Goal: Task Accomplishment & Management: Manage account settings

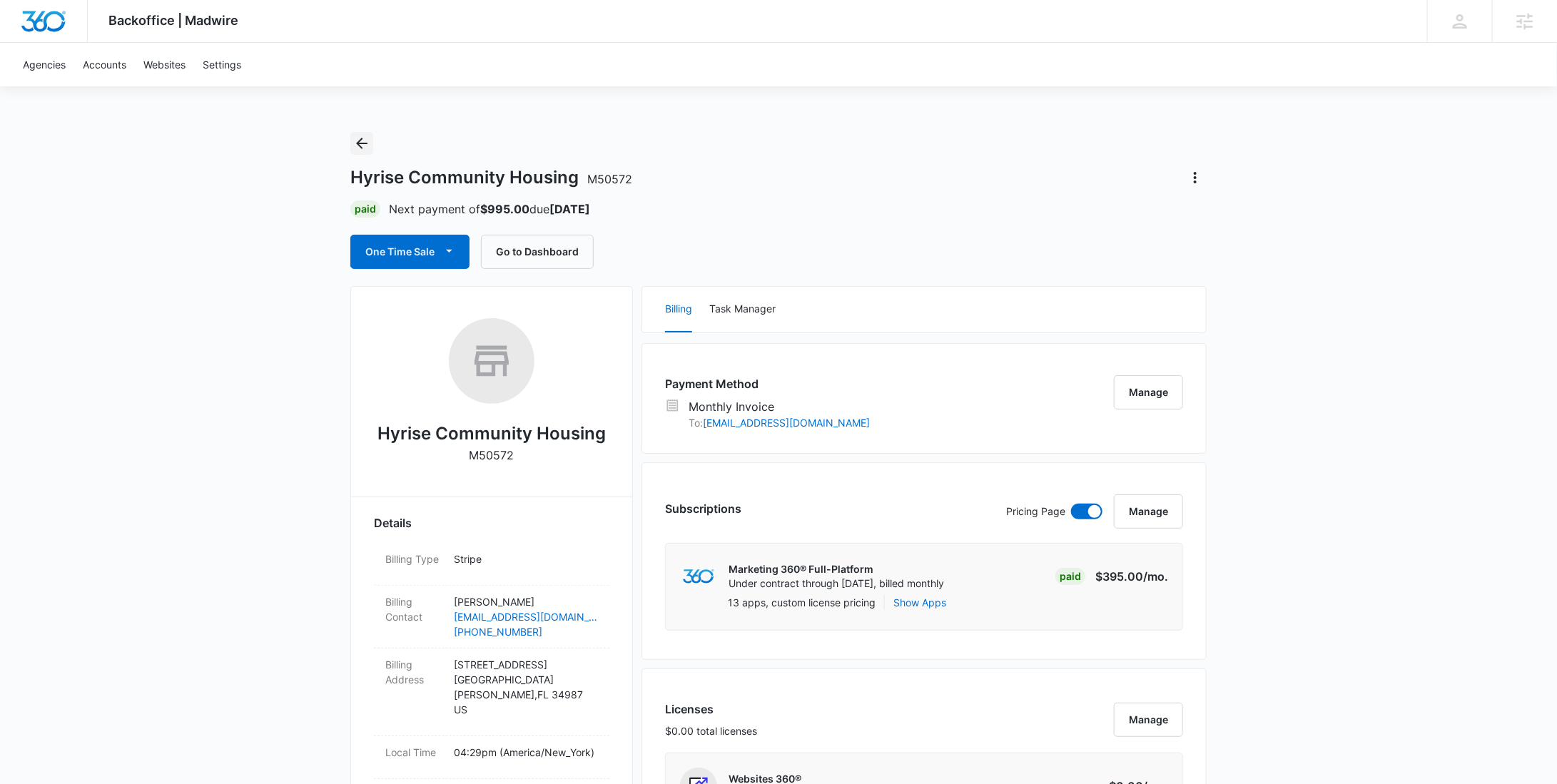
click at [363, 138] on icon "Back" at bounding box center [362, 143] width 17 height 17
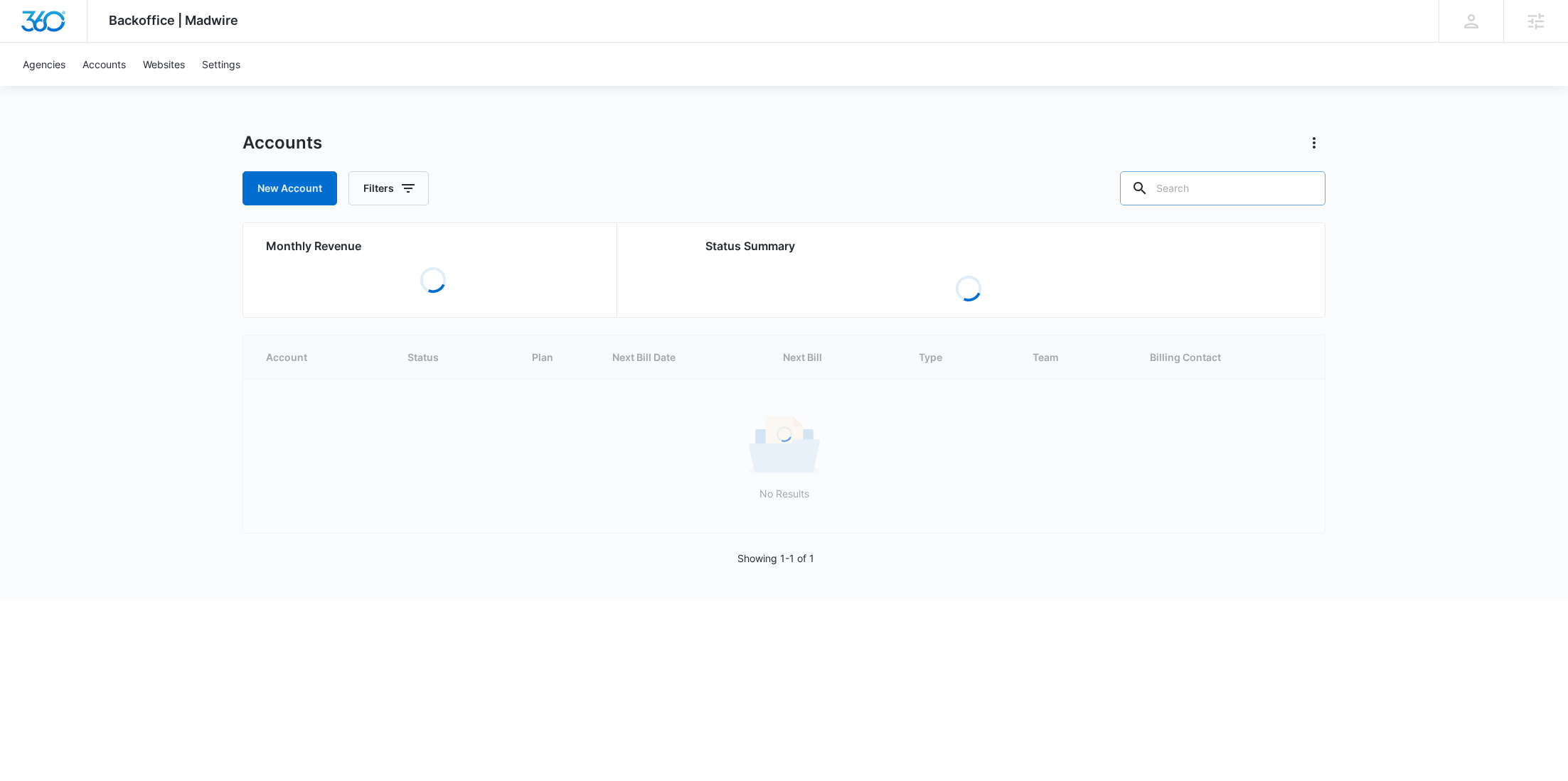
click at [1289, 184] on input "text" at bounding box center [1223, 189] width 206 height 34
paste input "M38201"
type input "M38201"
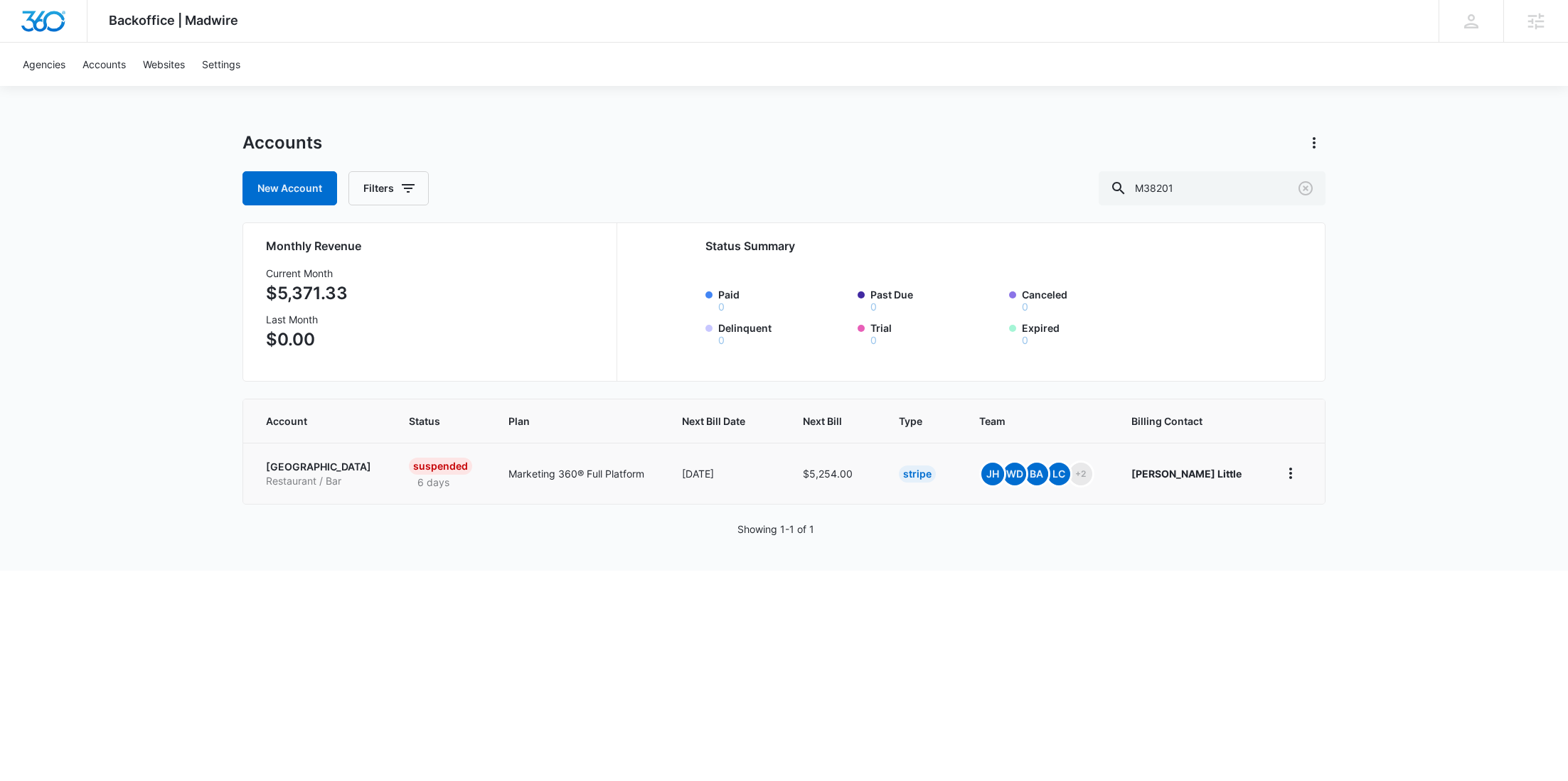
click at [311, 467] on p "[GEOGRAPHIC_DATA]" at bounding box center [320, 467] width 109 height 14
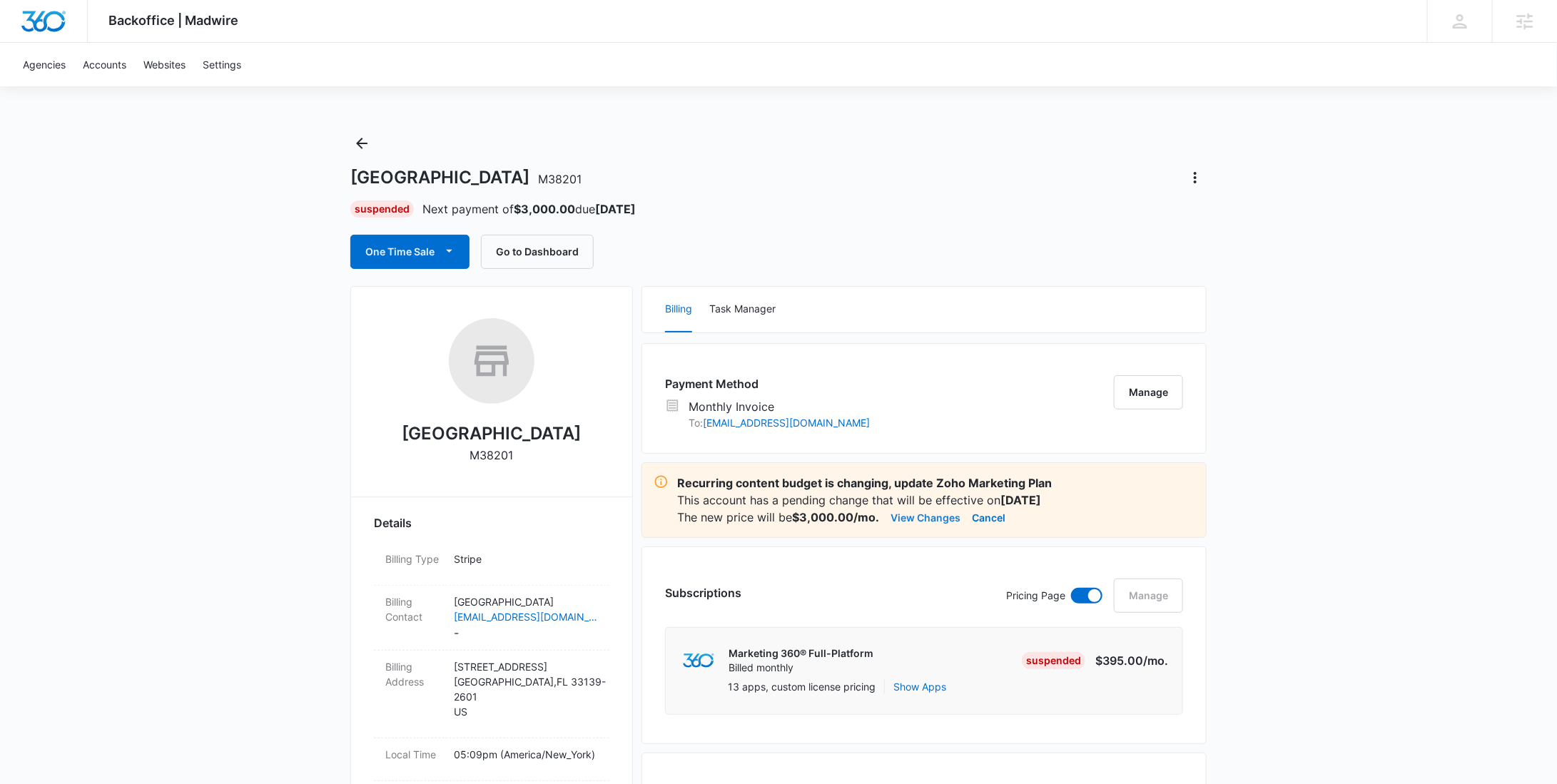
click at [941, 516] on button "View Changes" at bounding box center [926, 517] width 70 height 17
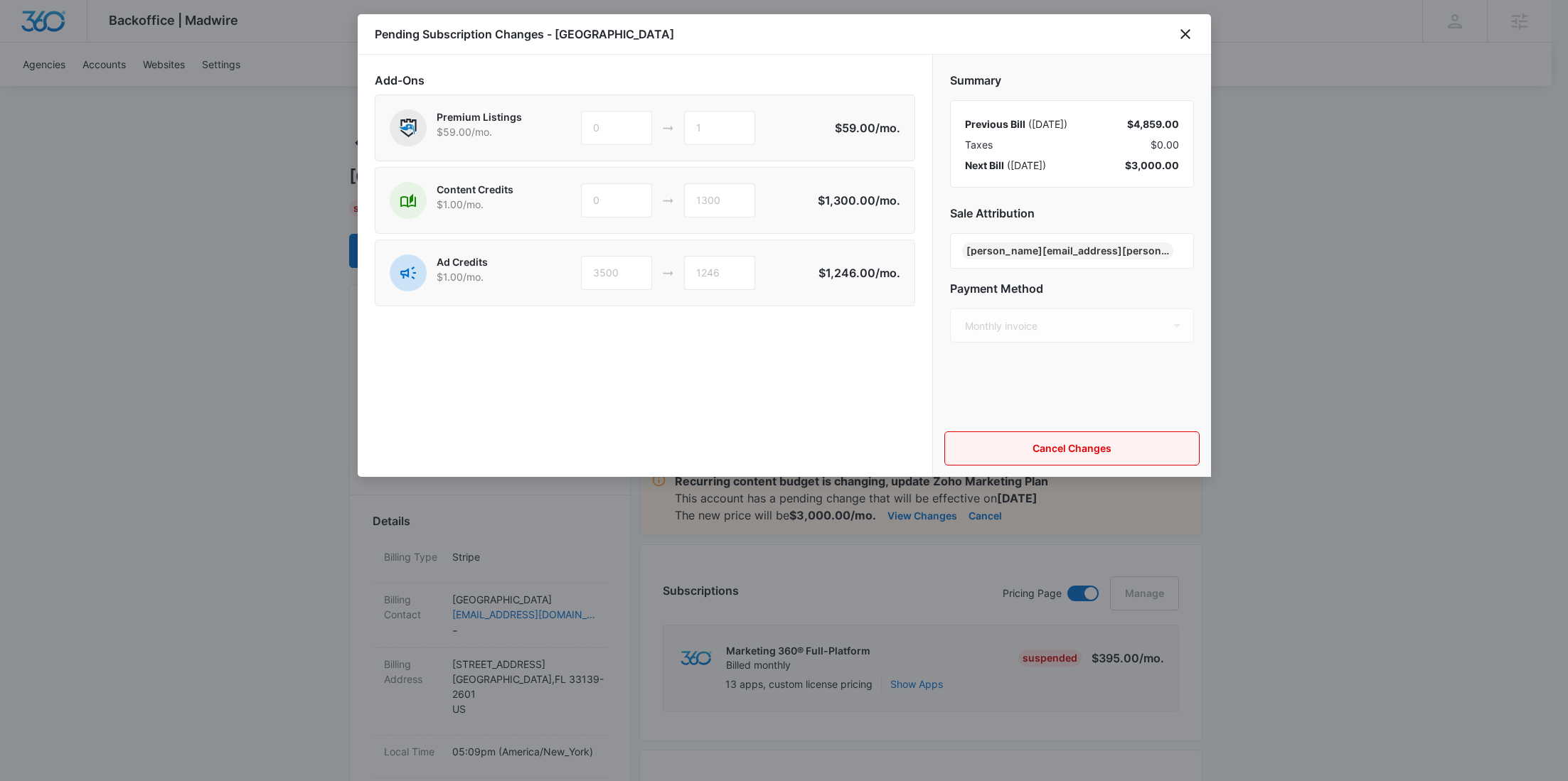
click at [1069, 438] on button "Cancel Changes" at bounding box center [1072, 449] width 255 height 34
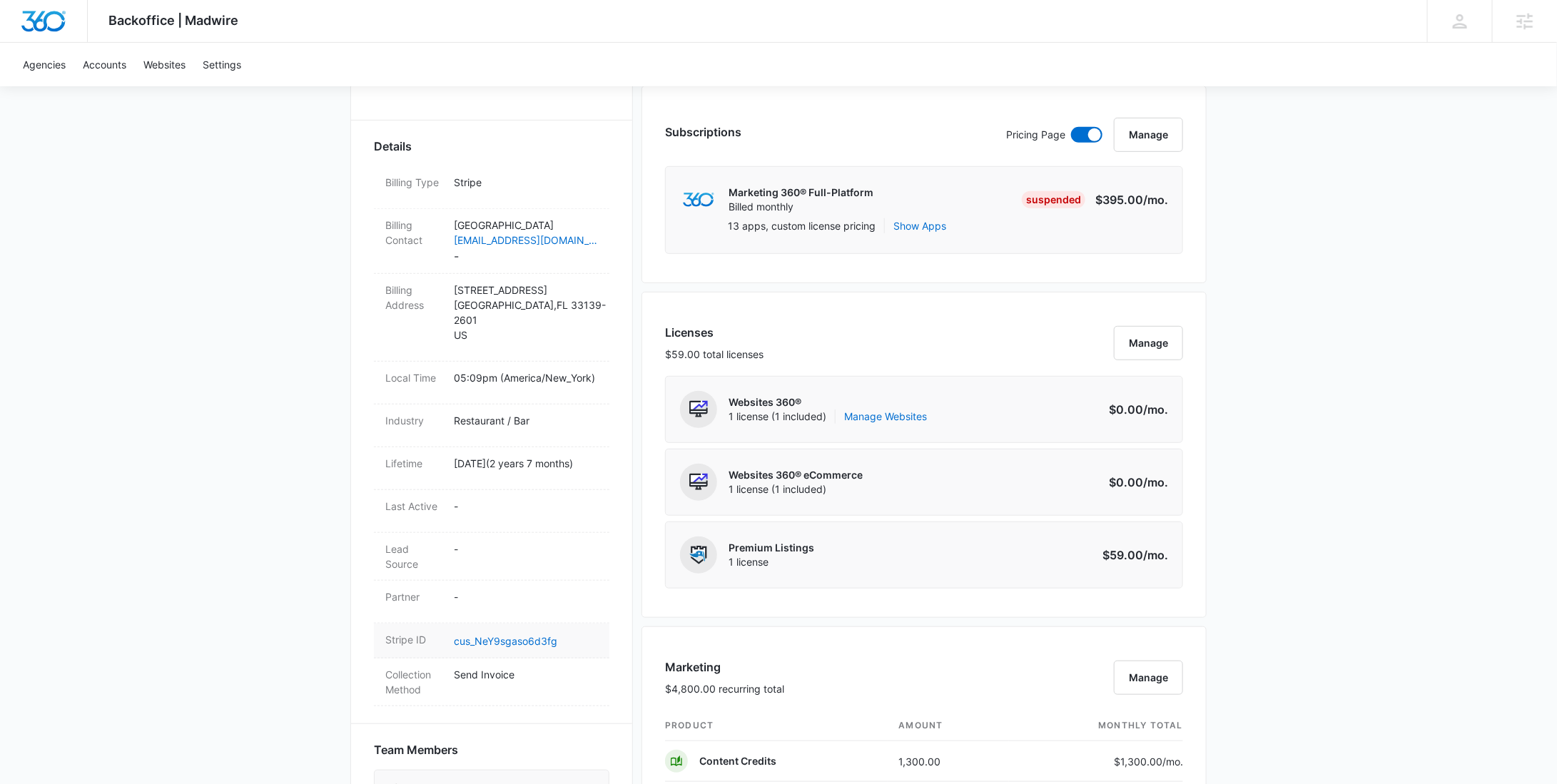
scroll to position [587, 0]
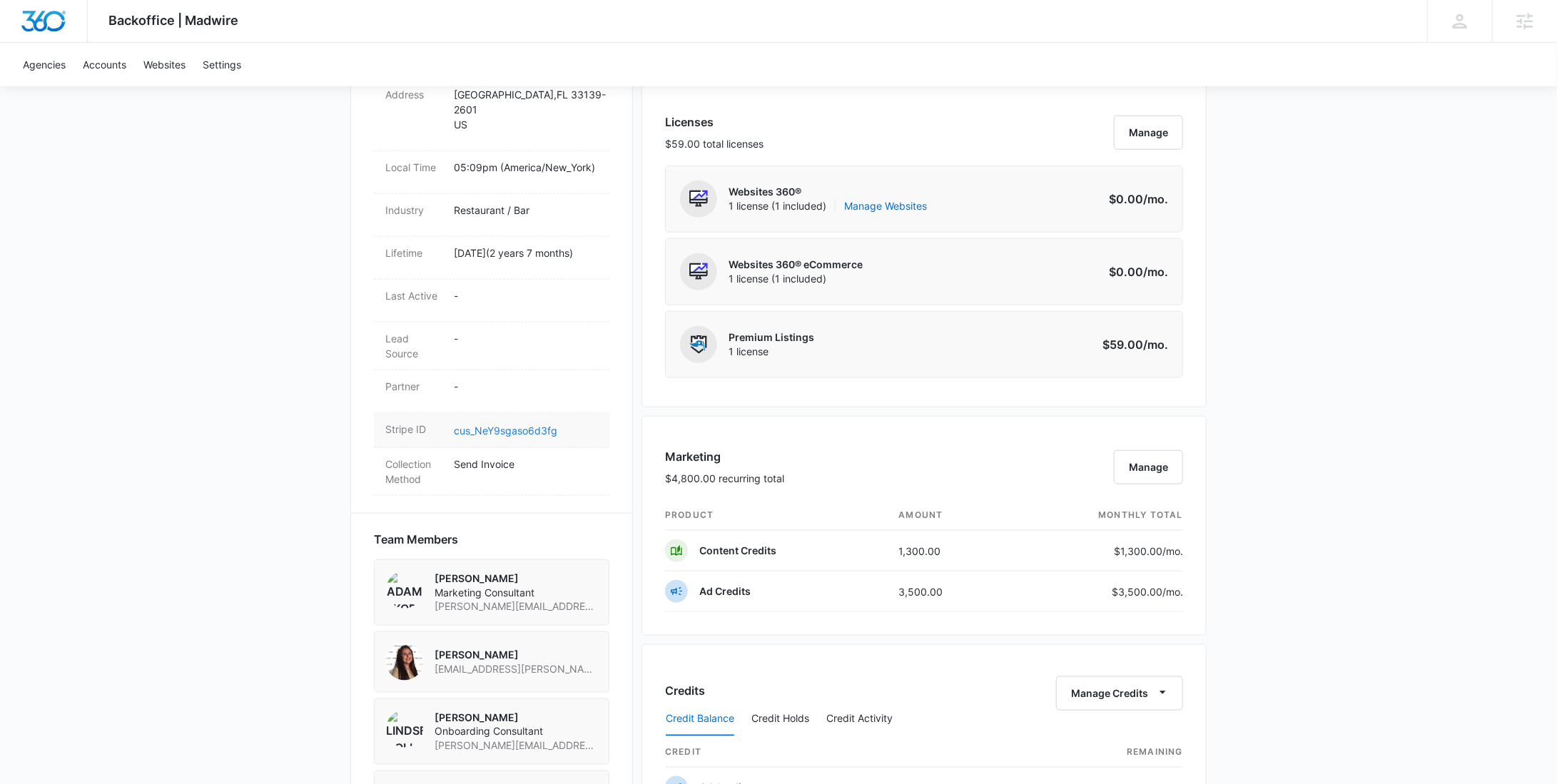
click at [539, 427] on link "cus_NeY9sgaso6d3fg" at bounding box center [505, 431] width 103 height 12
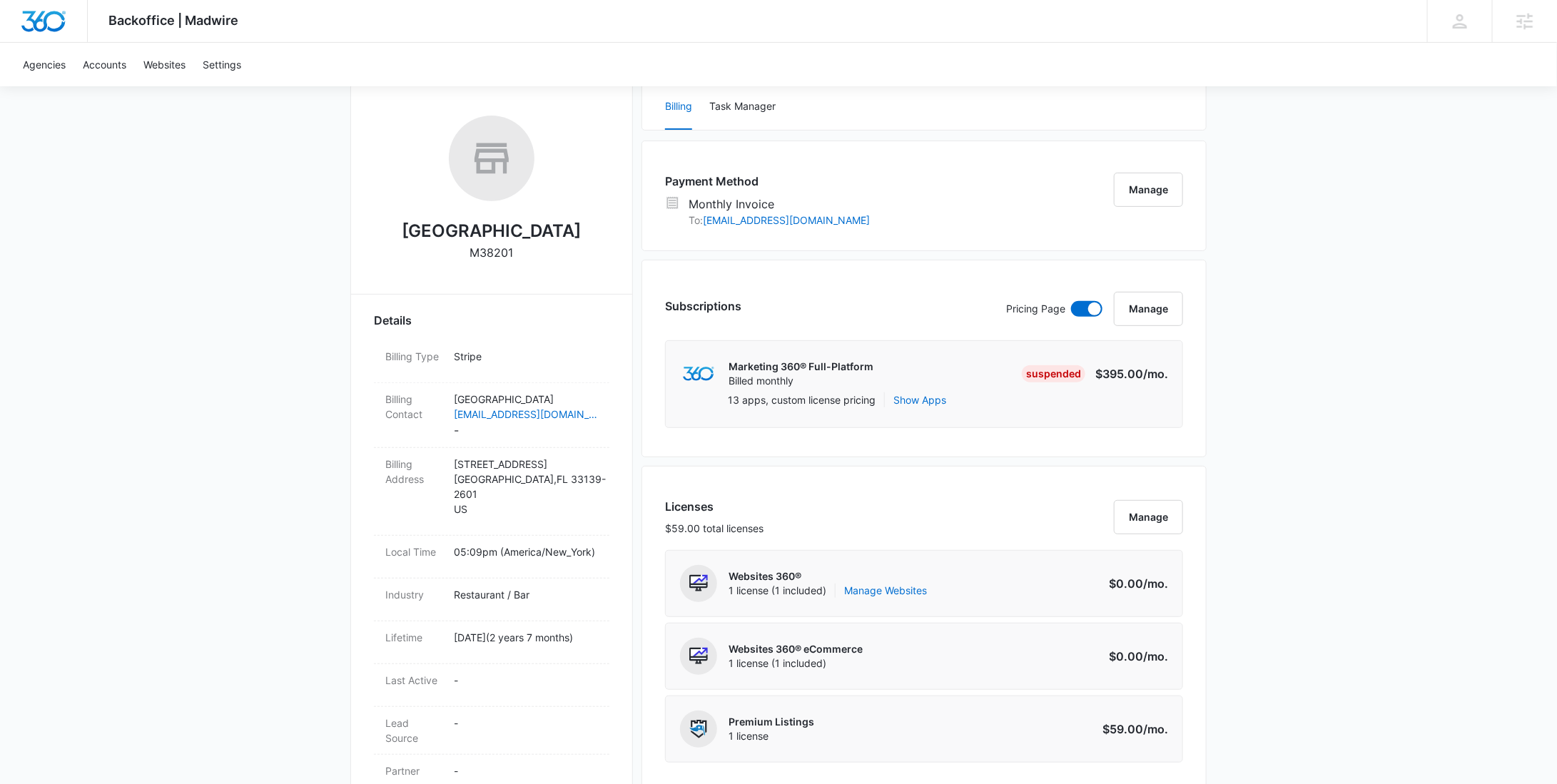
scroll to position [0, 0]
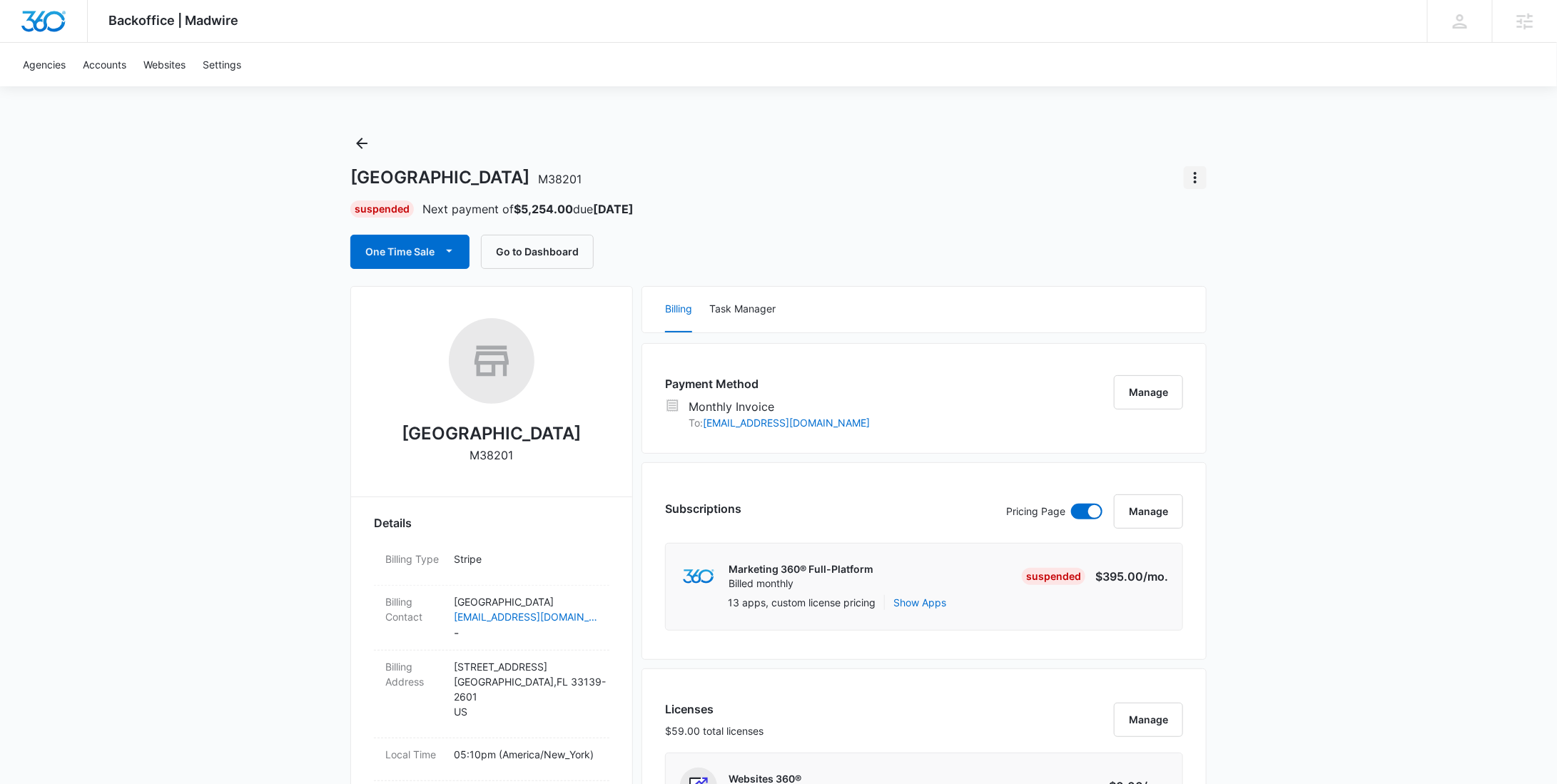
click at [1198, 180] on icon "Actions" at bounding box center [1195, 177] width 17 height 17
click at [1221, 212] on div "Update Status" at bounding box center [1237, 218] width 70 height 10
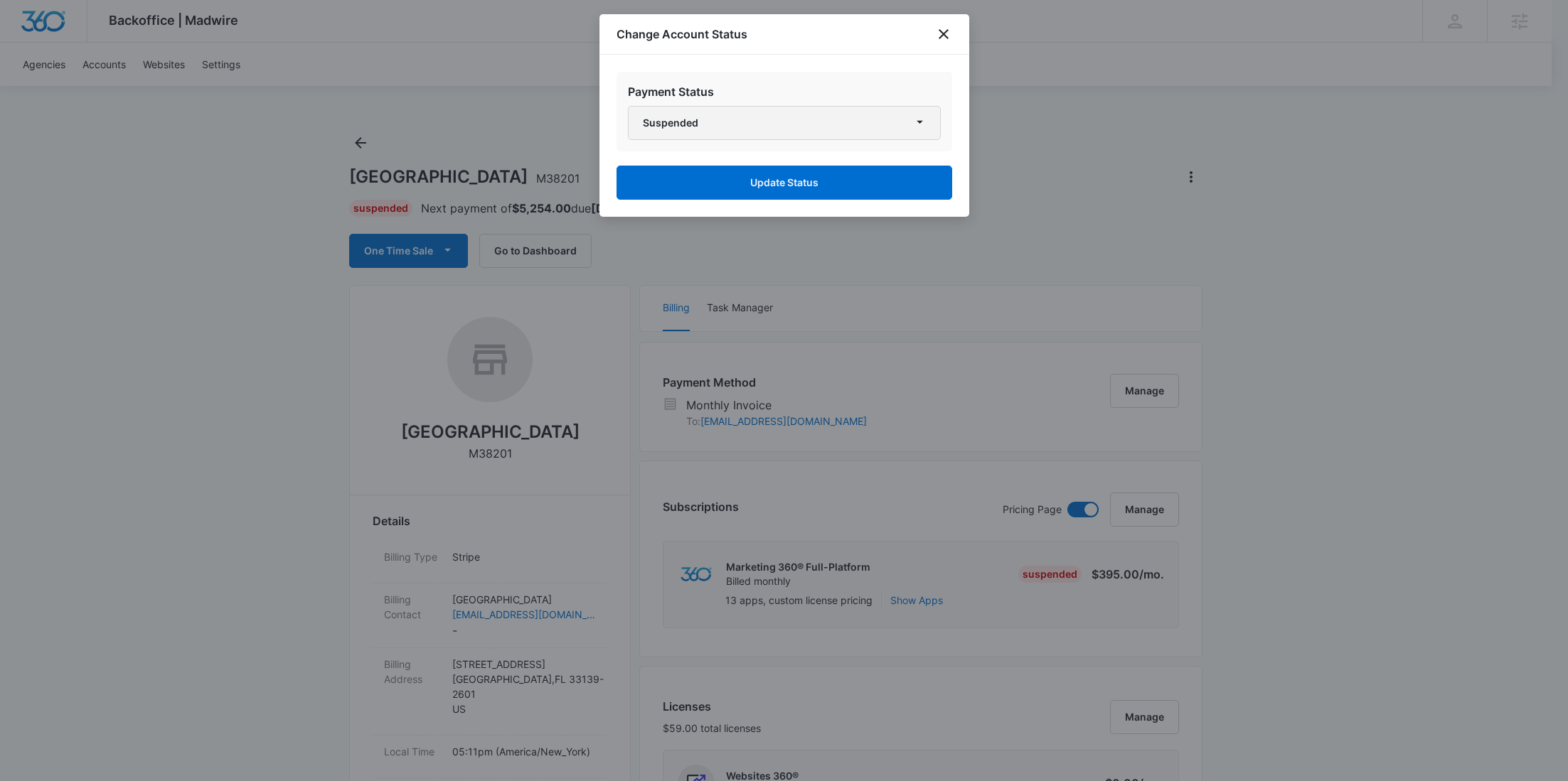
click at [884, 135] on button "Suspended" at bounding box center [784, 123] width 313 height 34
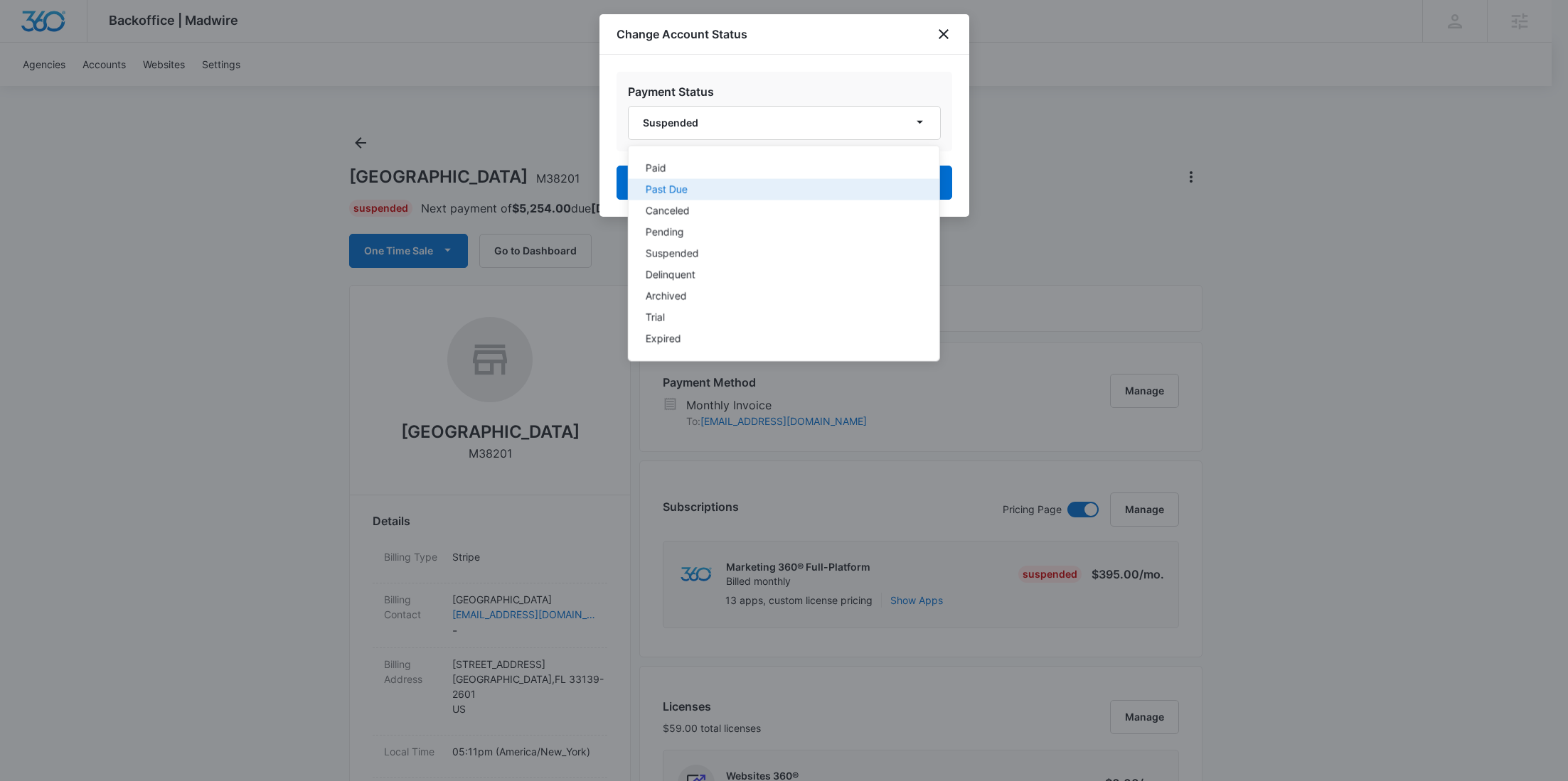
click at [722, 195] on button "Past Due" at bounding box center [784, 190] width 311 height 21
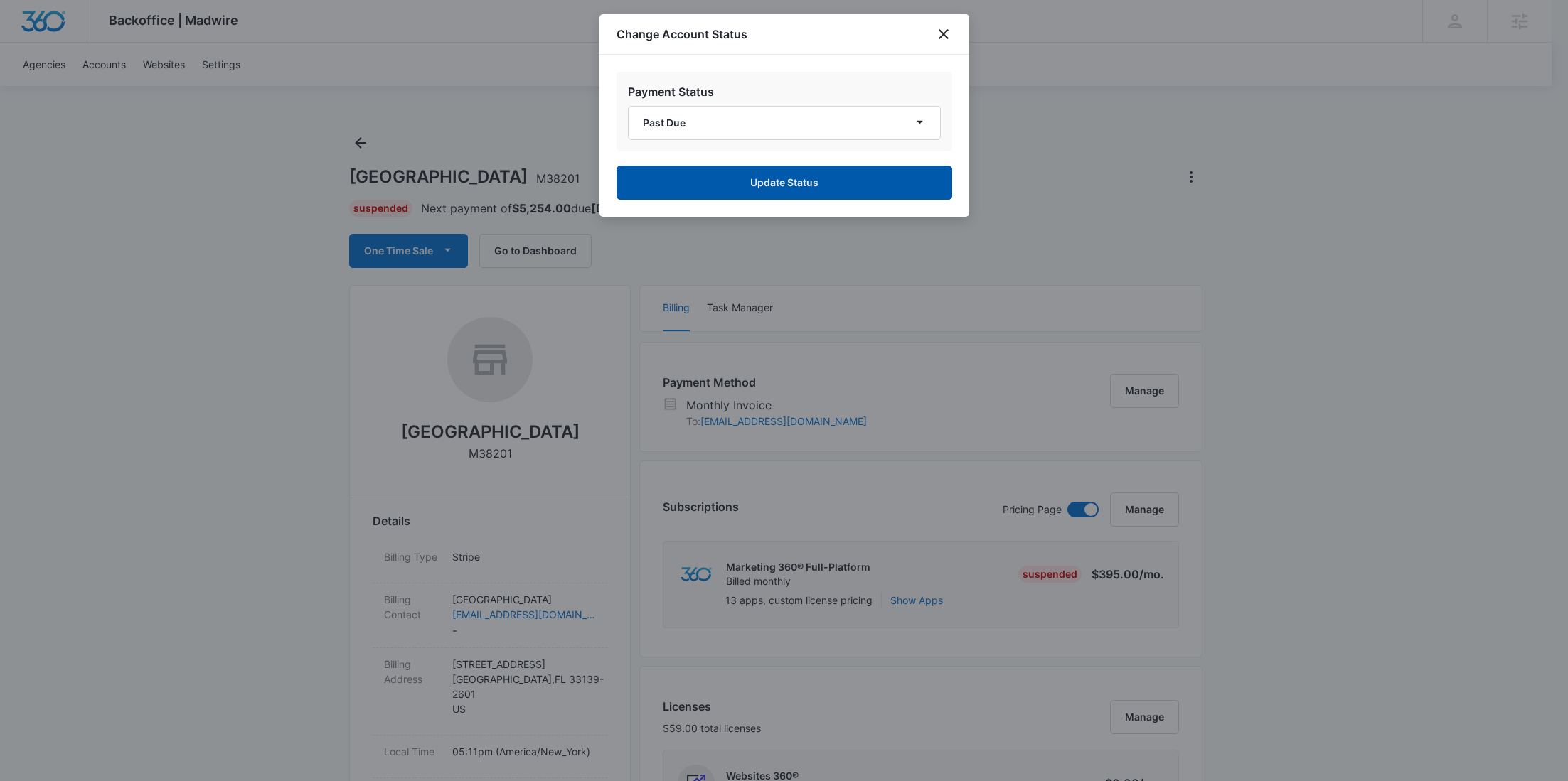
click at [807, 176] on button "Update Status" at bounding box center [784, 183] width 336 height 34
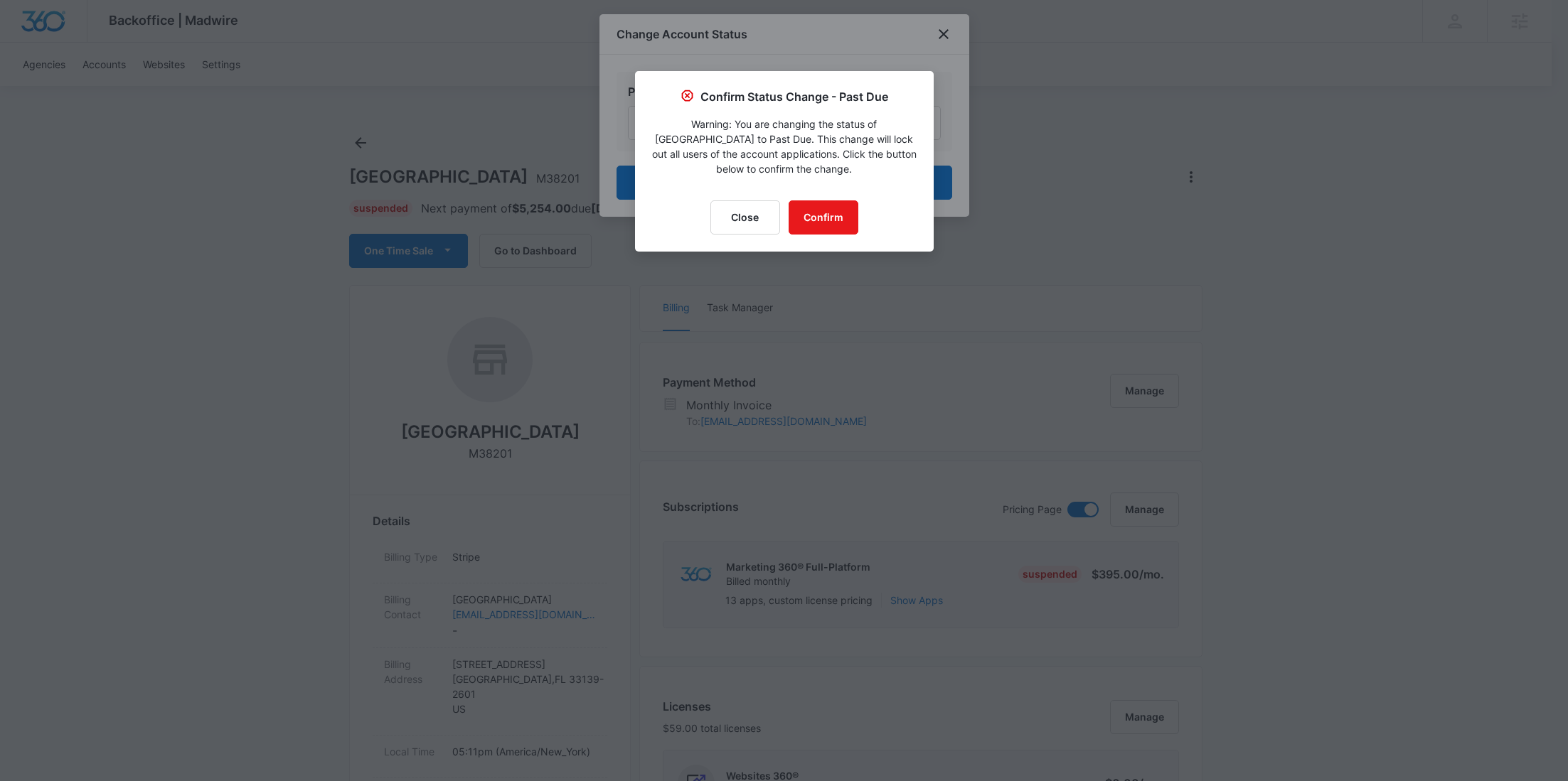
click at [857, 223] on div "Close Confirm" at bounding box center [784, 218] width 264 height 34
click at [833, 218] on button "Confirm" at bounding box center [824, 218] width 70 height 34
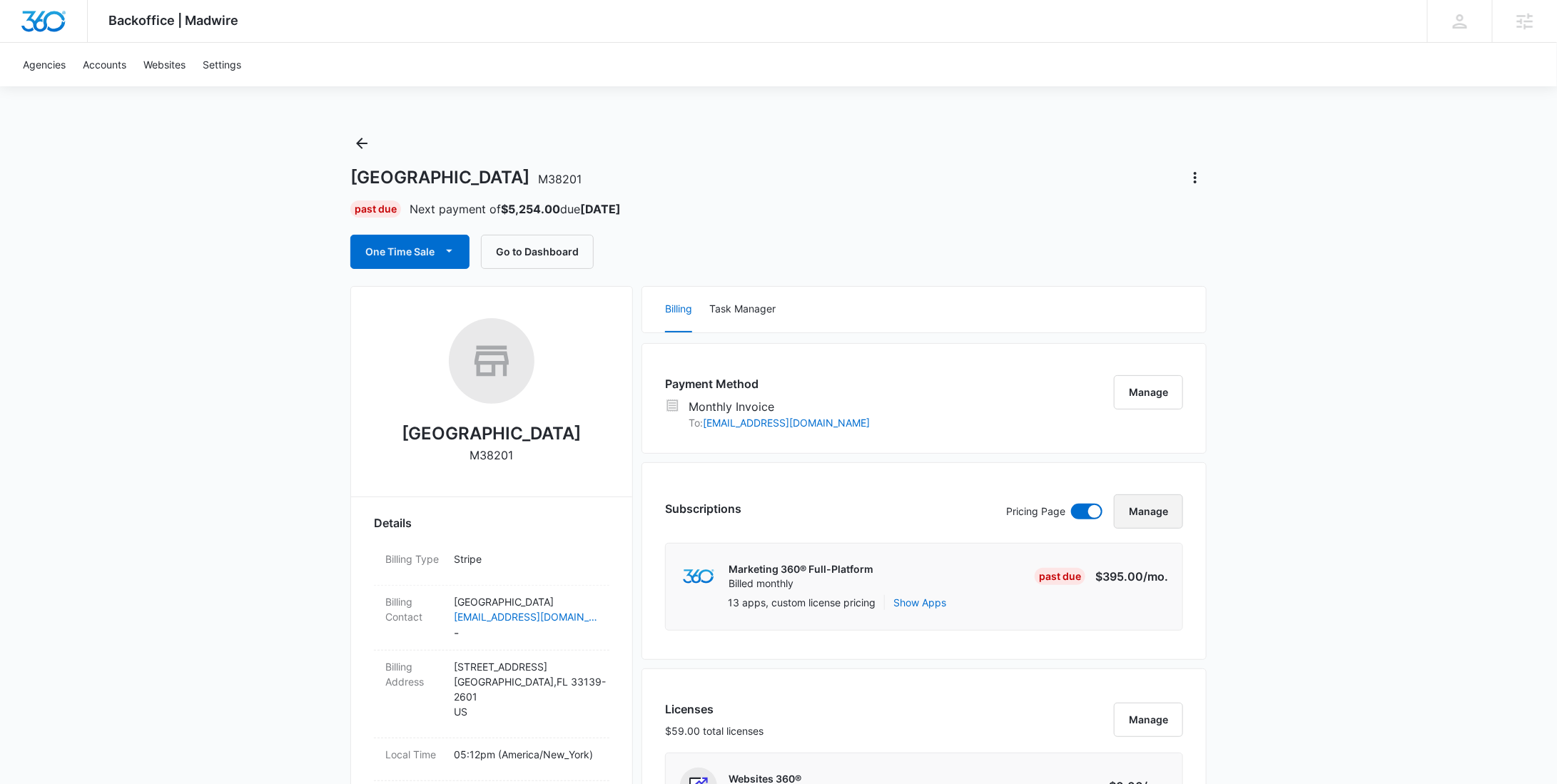
click at [1164, 517] on button "Manage" at bounding box center [1148, 512] width 69 height 34
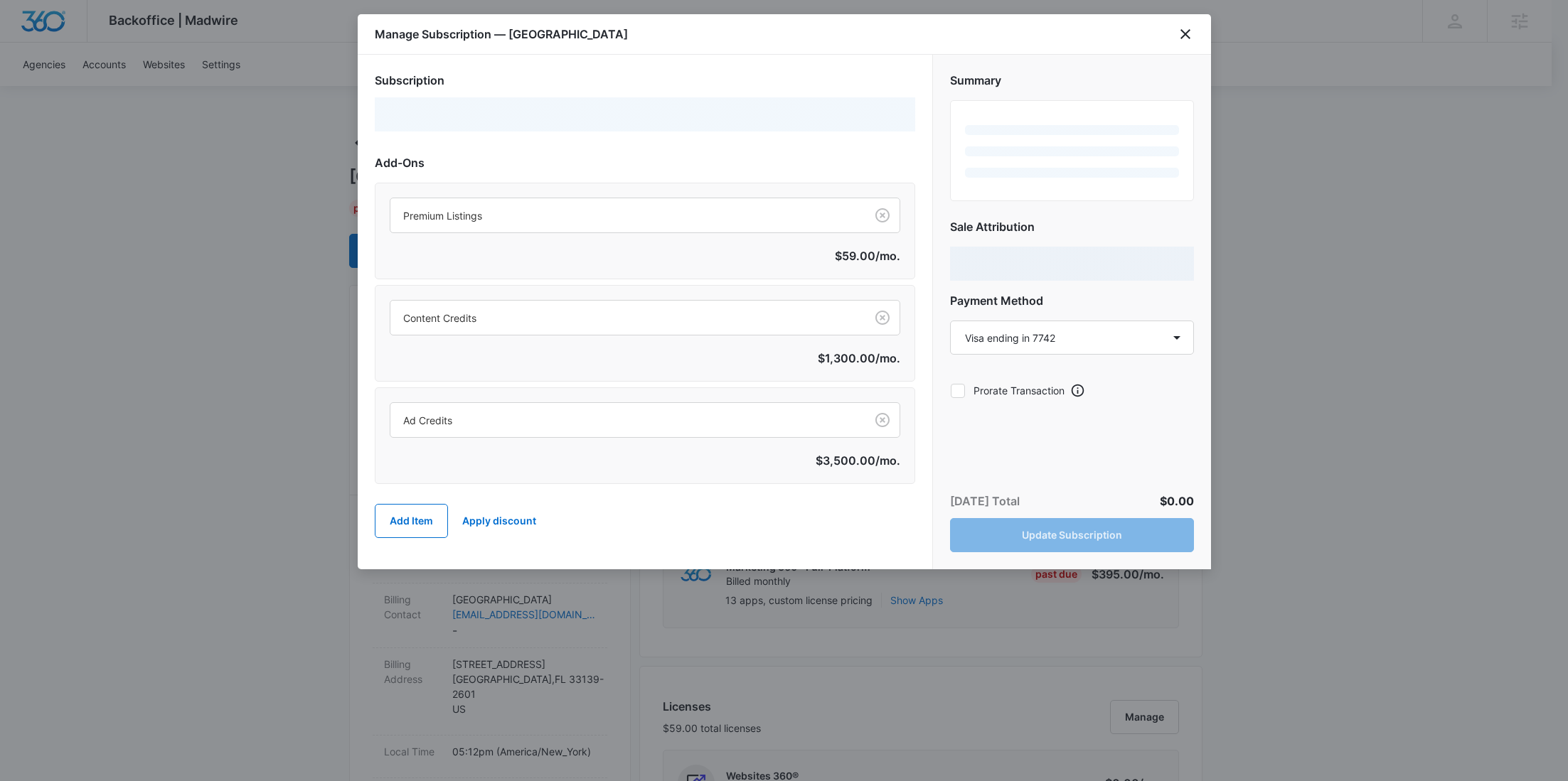
select select "MANUAL_INVOICE"
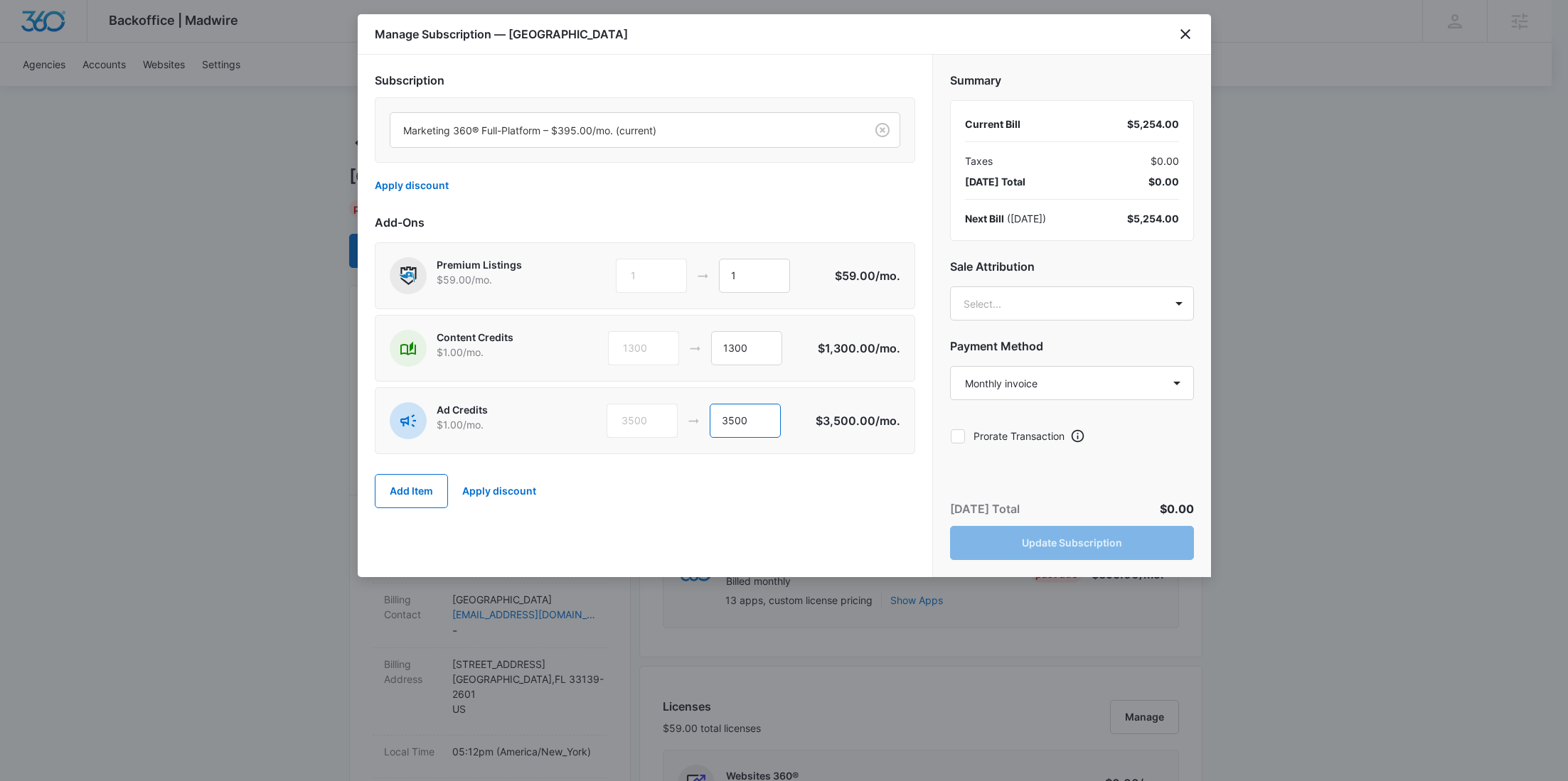
click at [732, 423] on input "3500" at bounding box center [745, 421] width 71 height 34
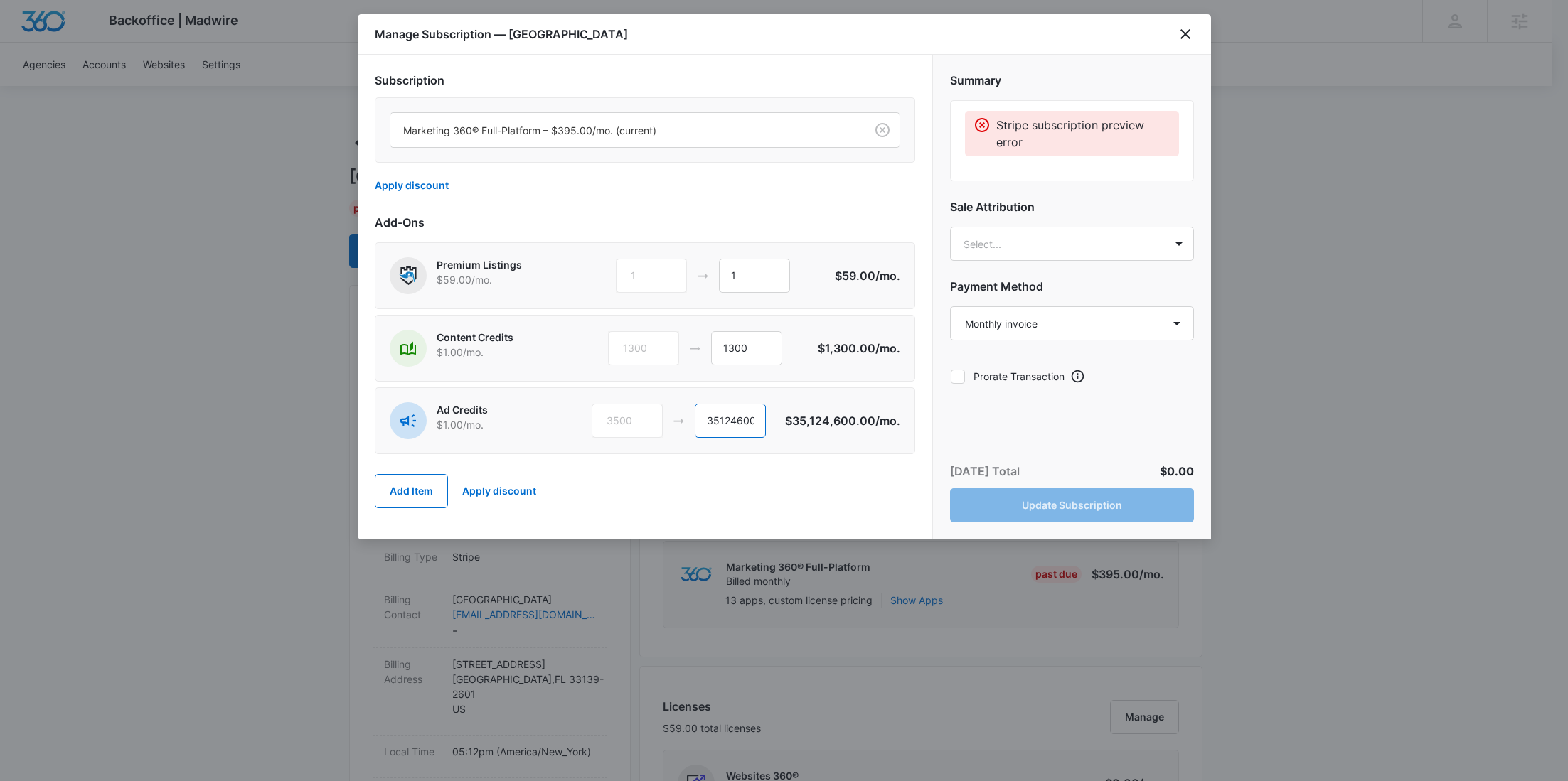
click at [733, 423] on input "35124600" at bounding box center [730, 421] width 71 height 34
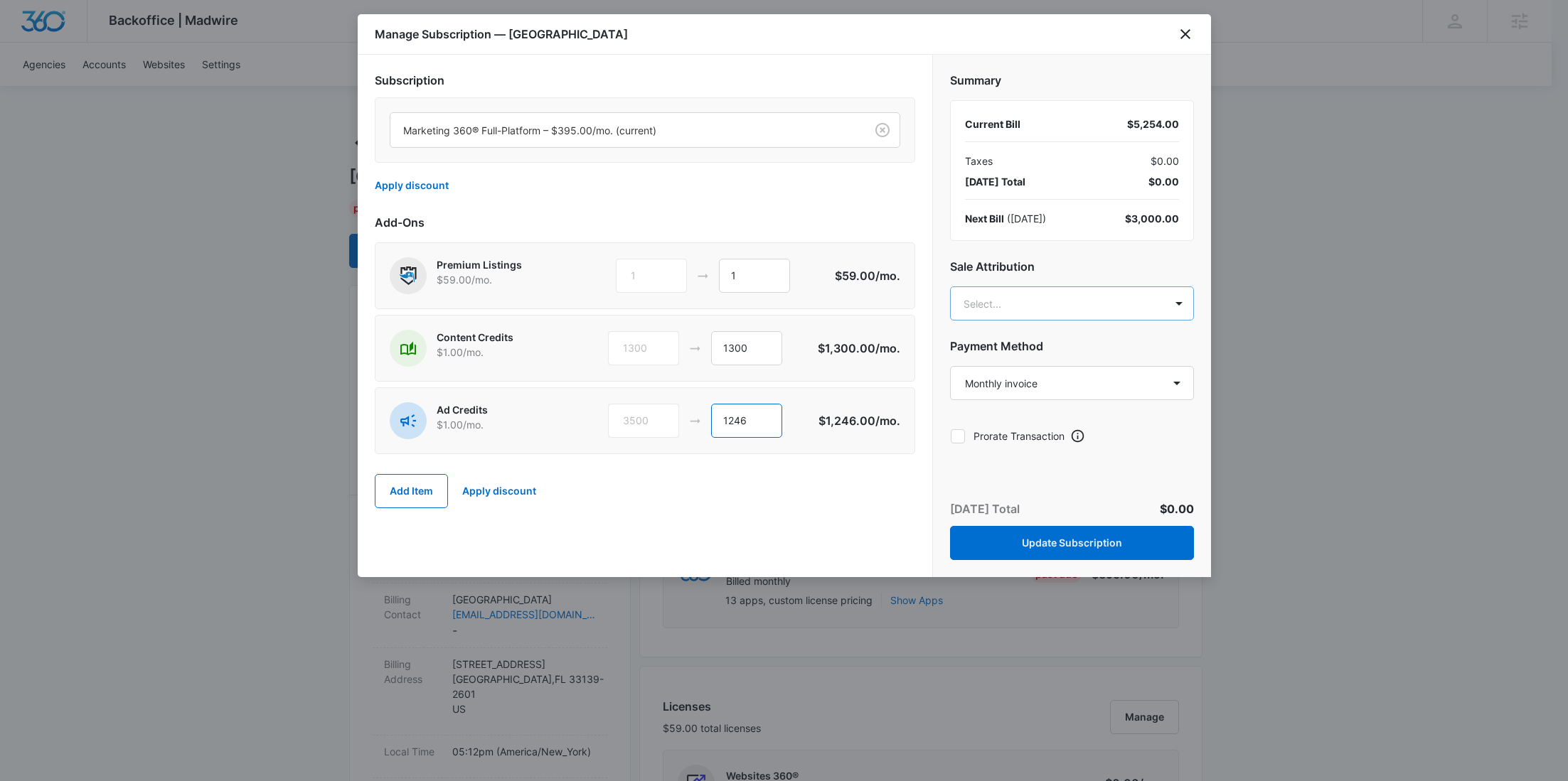
type input "1246"
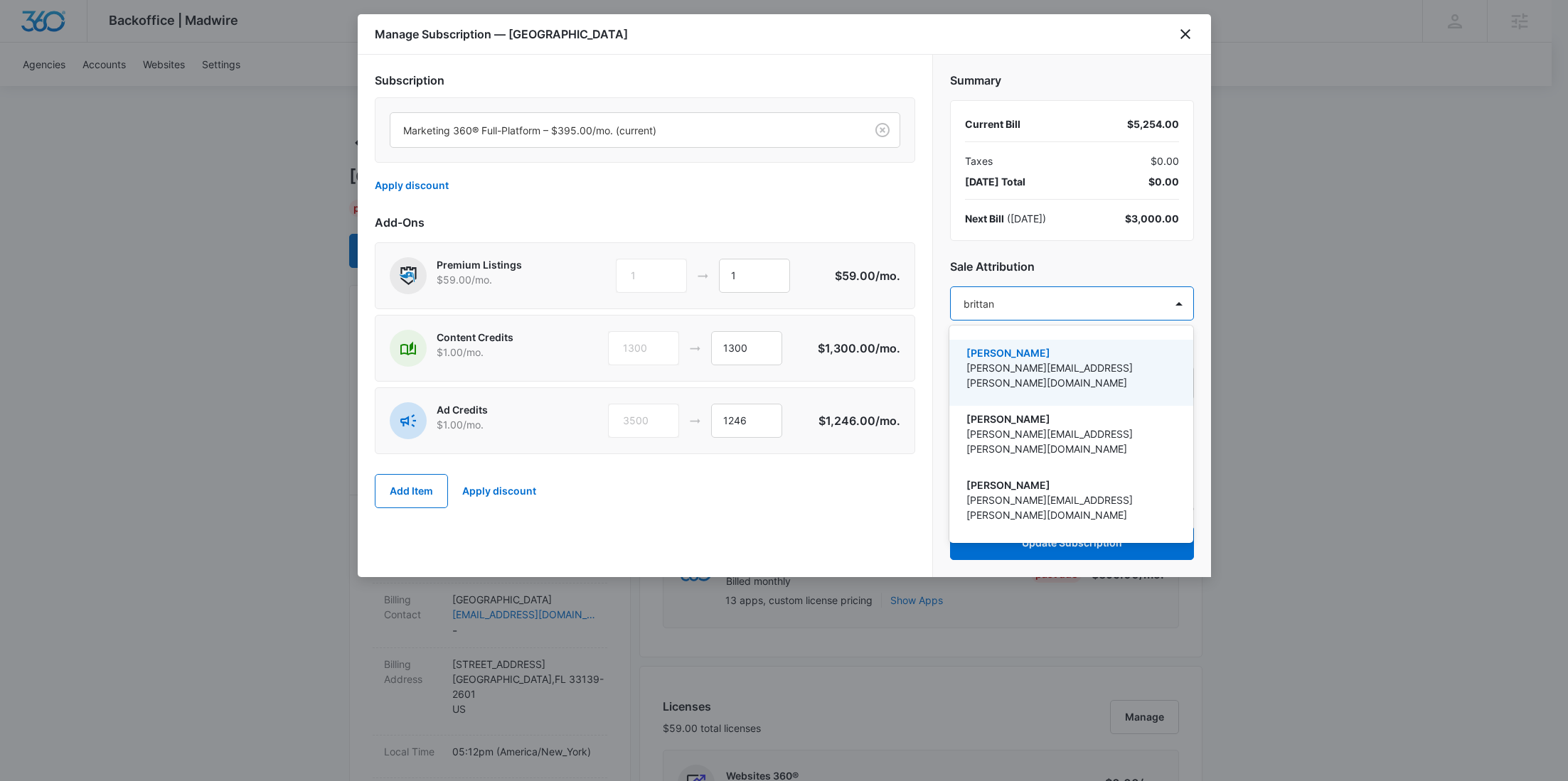
type input "brittany"
click at [1073, 354] on p "Brittany Anderson" at bounding box center [1069, 354] width 207 height 15
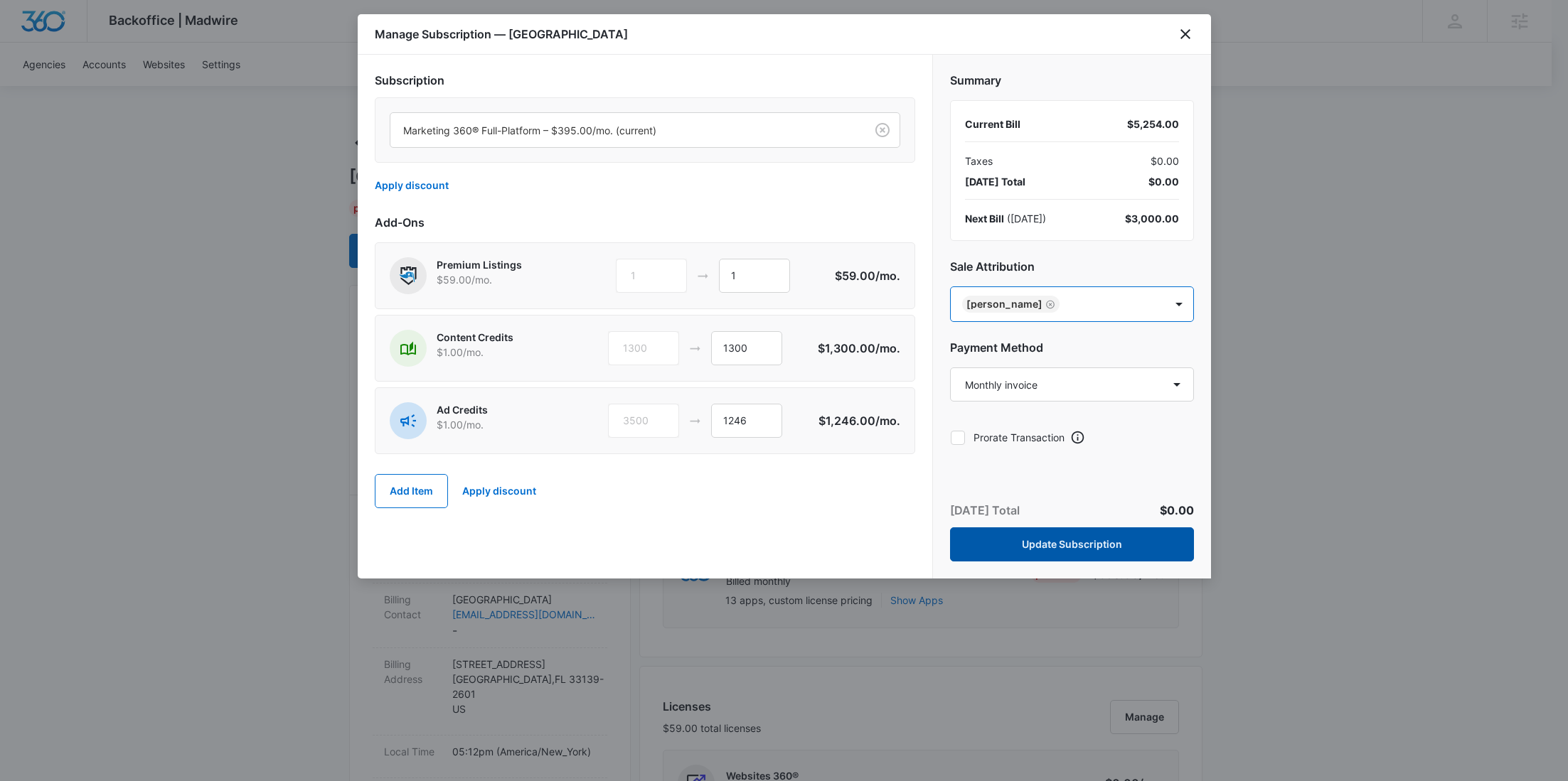
click at [1108, 540] on button "Update Subscription" at bounding box center [1072, 545] width 244 height 34
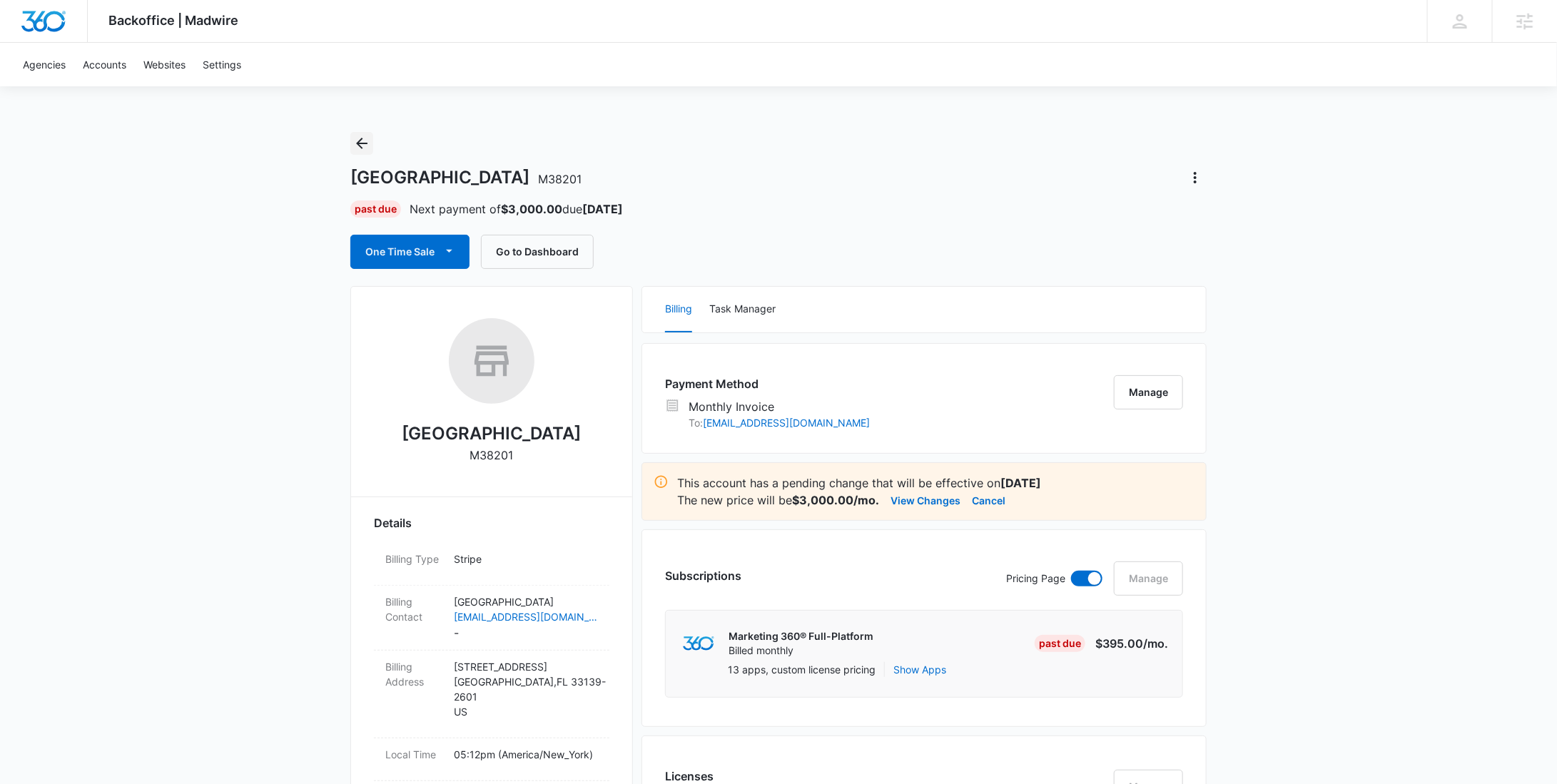
click at [360, 152] on button "Back" at bounding box center [362, 143] width 23 height 23
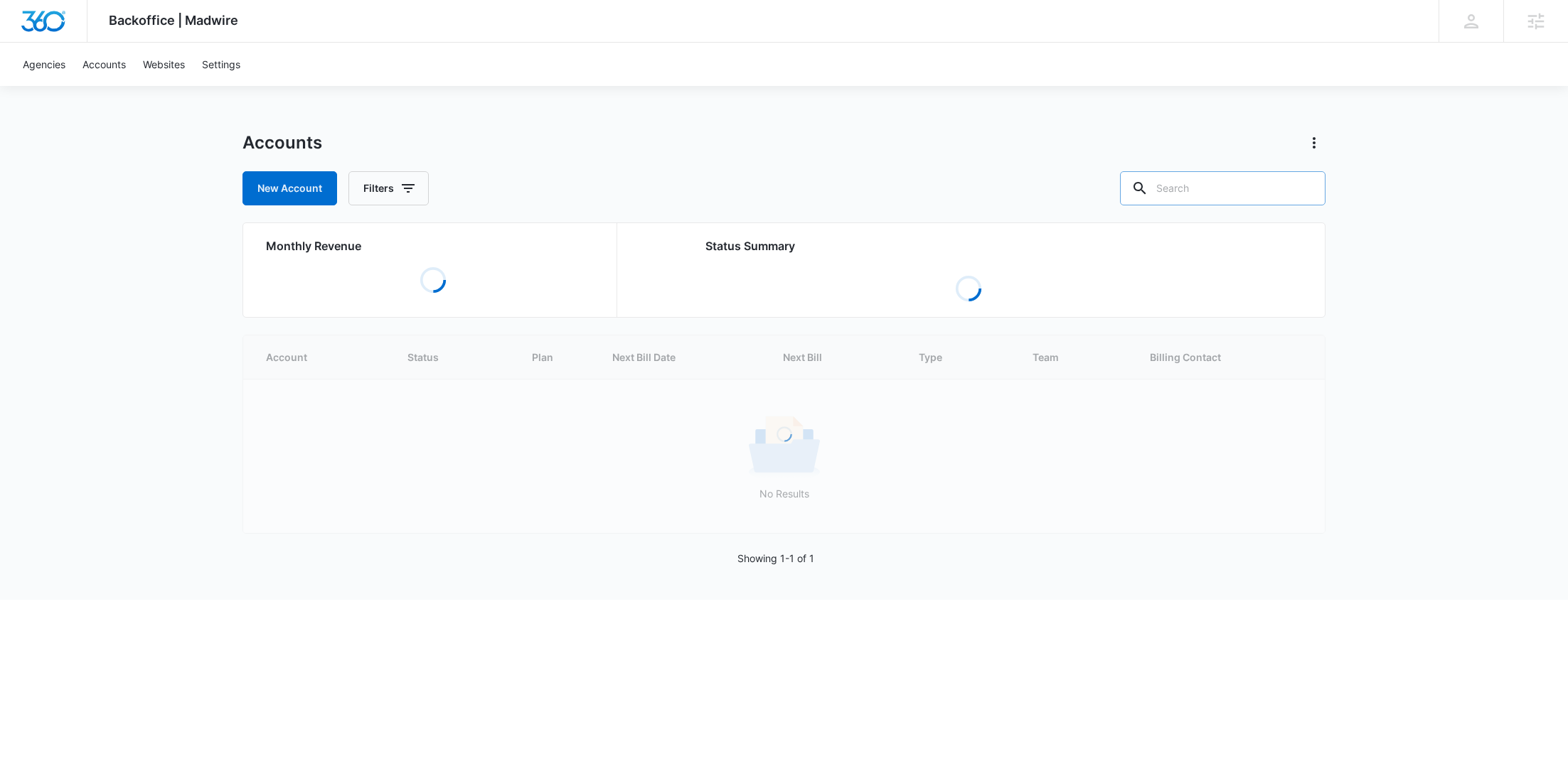
click at [1225, 178] on input "text" at bounding box center [1223, 189] width 206 height 34
paste input "M335425"
type input "M335425"
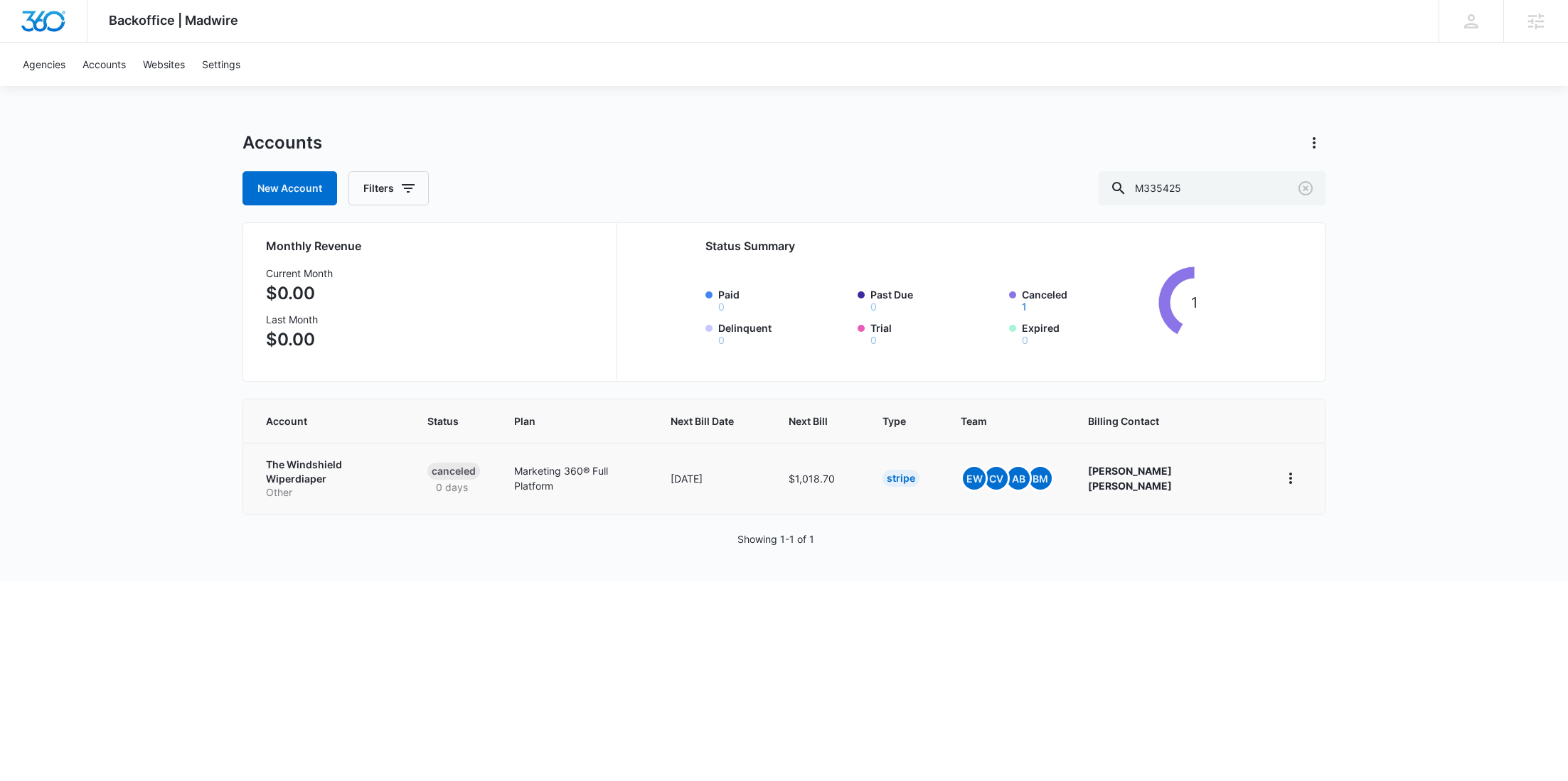
click at [332, 485] on p "Other" at bounding box center [330, 492] width 127 height 14
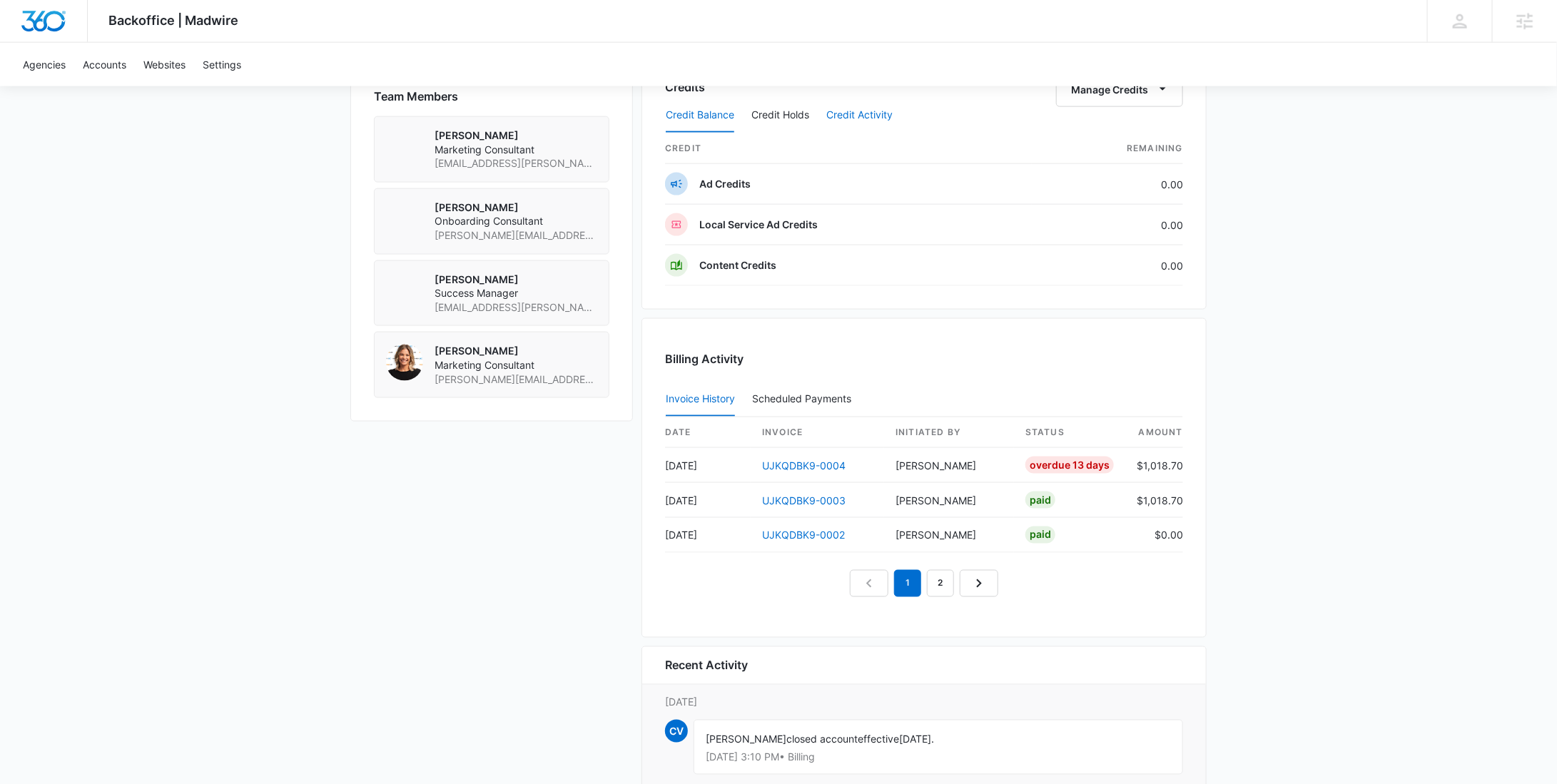
scroll to position [1106, 0]
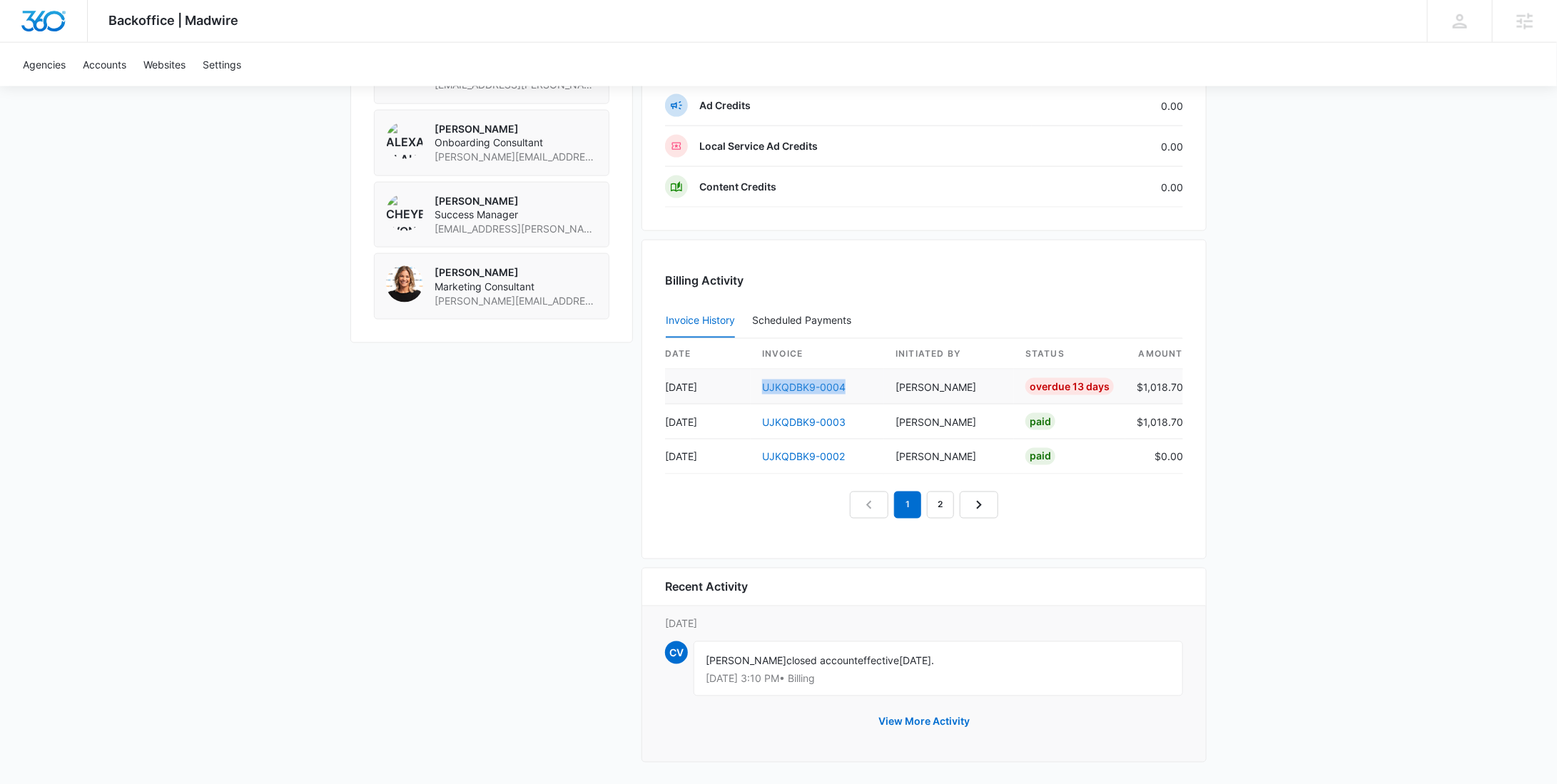
drag, startPoint x: 867, startPoint y: 386, endPoint x: 762, endPoint y: 386, distance: 105.0
click at [762, 386] on td "UJKQDBK9-0004" at bounding box center [817, 386] width 133 height 35
copy link "UJKQDBK9-0004"
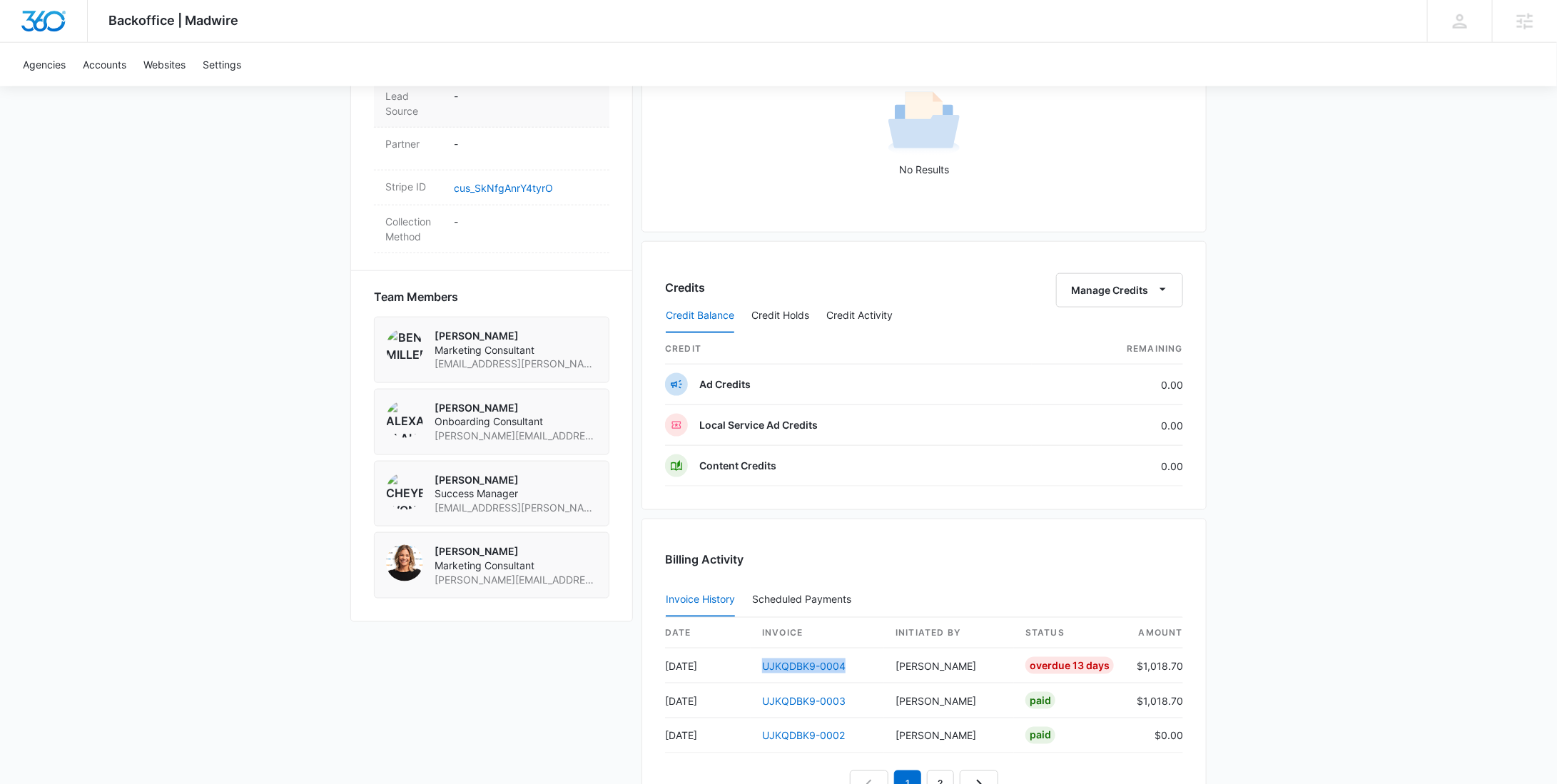
scroll to position [702, 0]
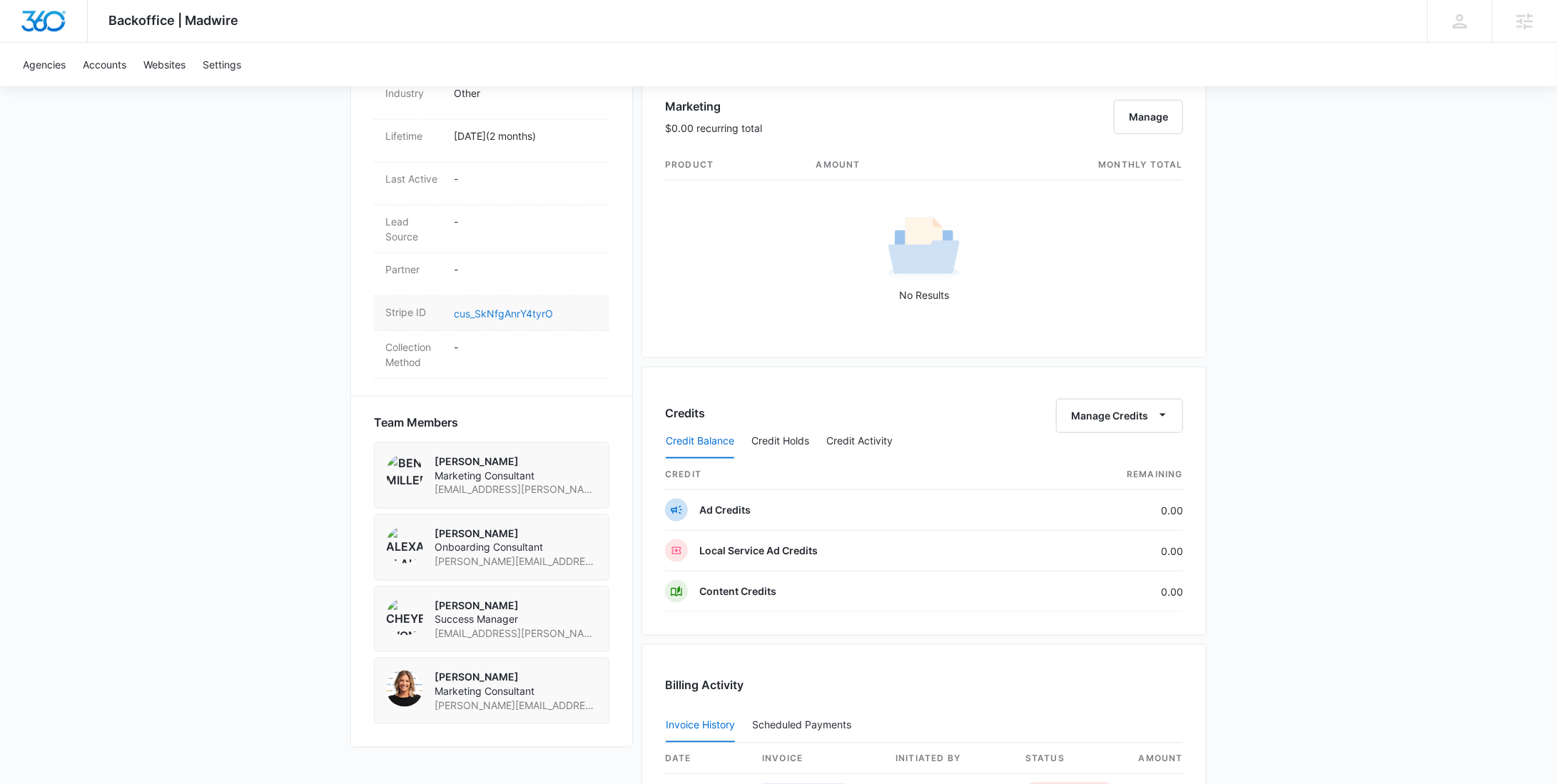
click at [504, 308] on link "cus_SkNfgAnrY4tyrO" at bounding box center [503, 314] width 99 height 12
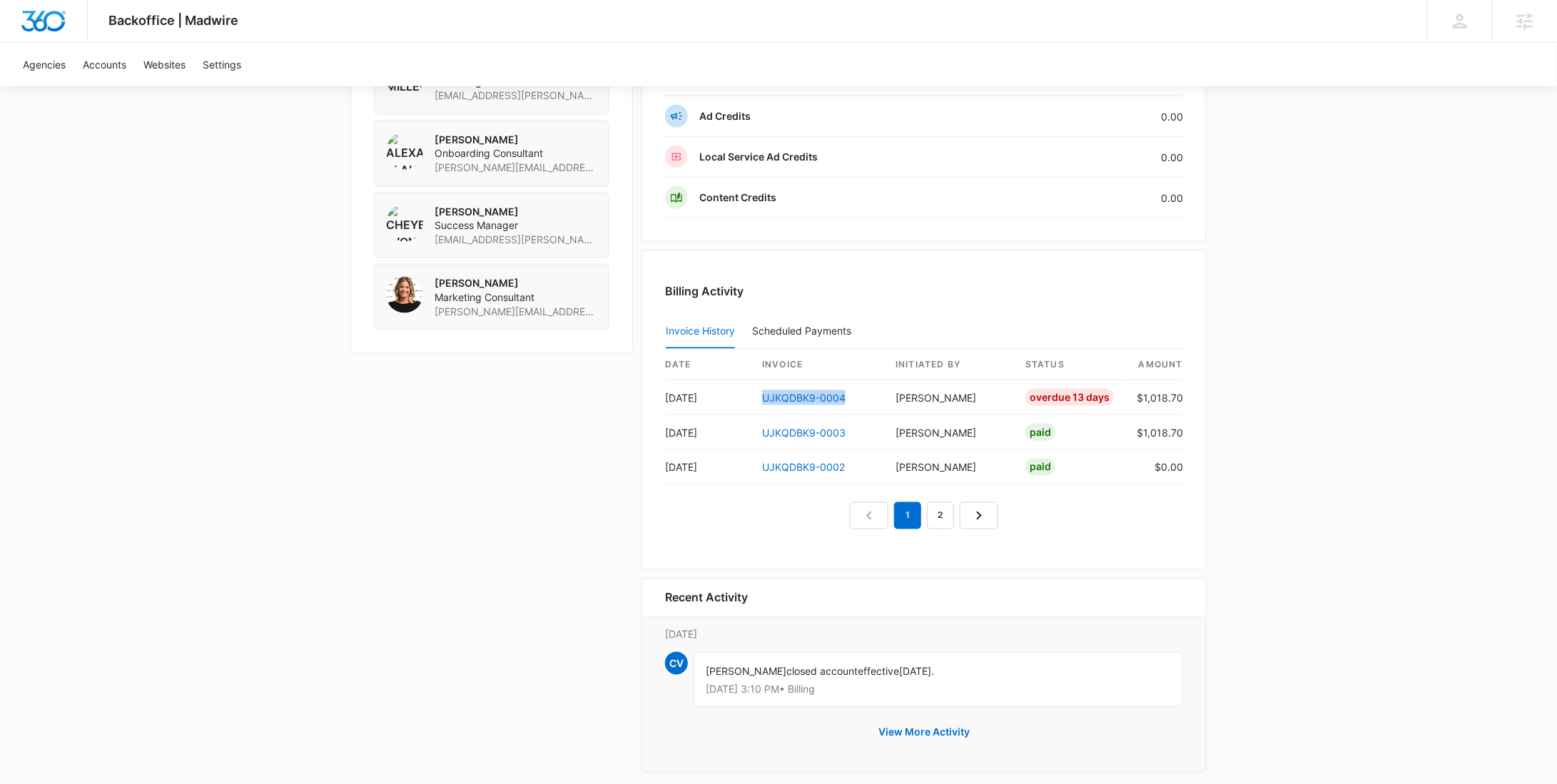
scroll to position [1106, 0]
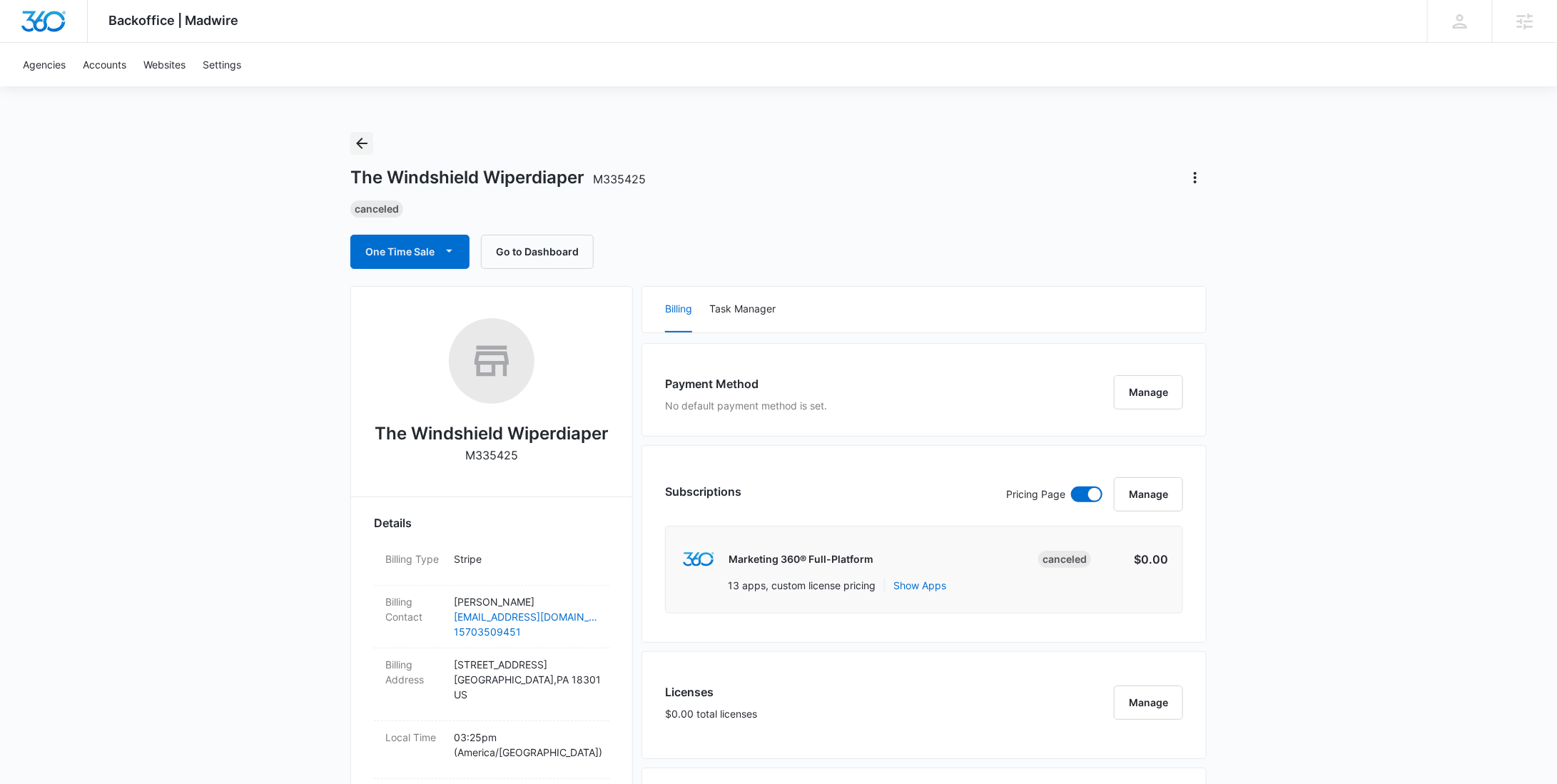
click at [366, 139] on icon "Back" at bounding box center [362, 143] width 17 height 17
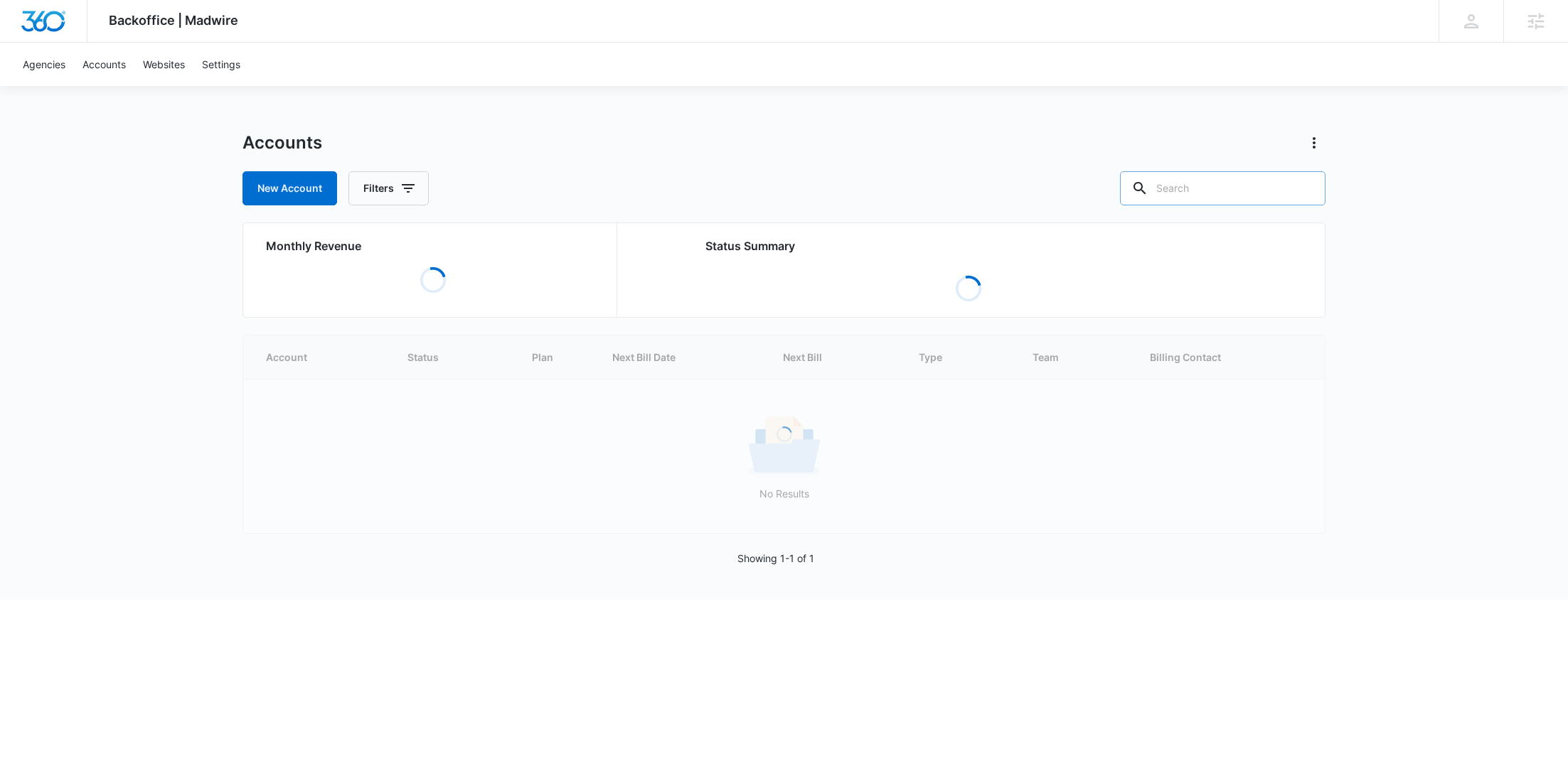
click at [1237, 188] on input "text" at bounding box center [1223, 189] width 206 height 34
paste input "M179195"
type input "M179195"
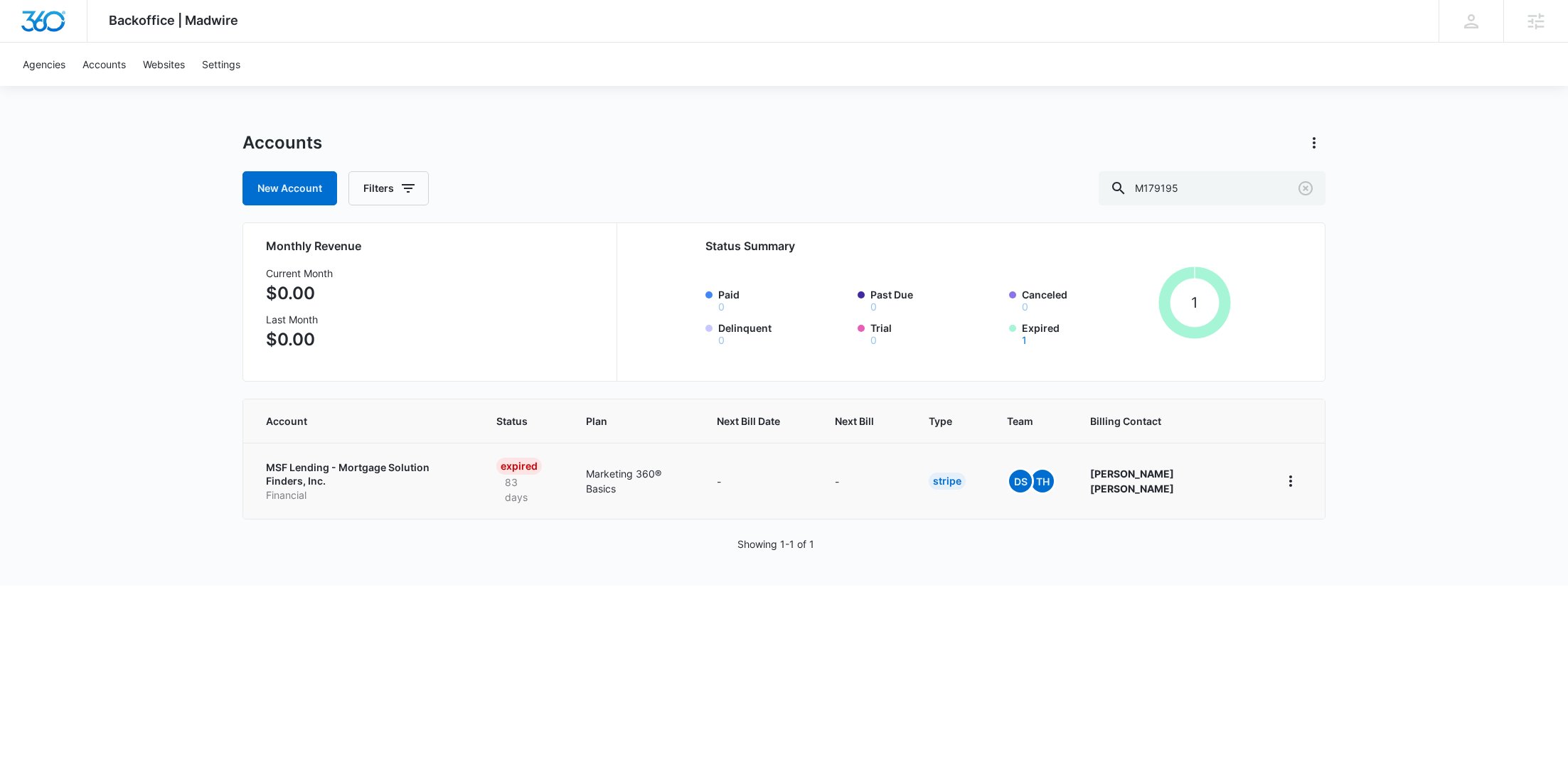
click at [368, 489] on p "Financial" at bounding box center [364, 495] width 196 height 14
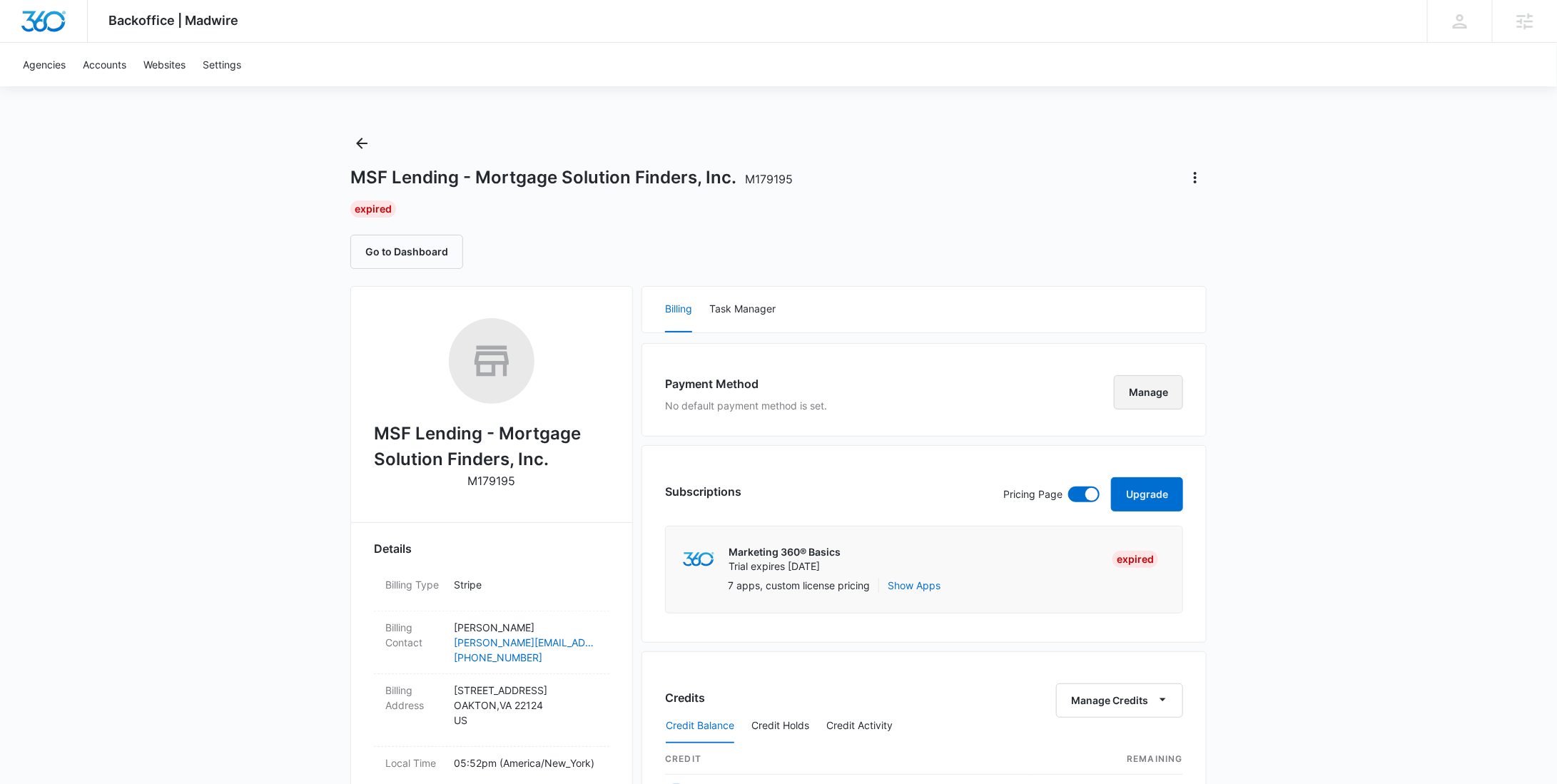
click at [1133, 392] on button "Manage" at bounding box center [1148, 392] width 69 height 34
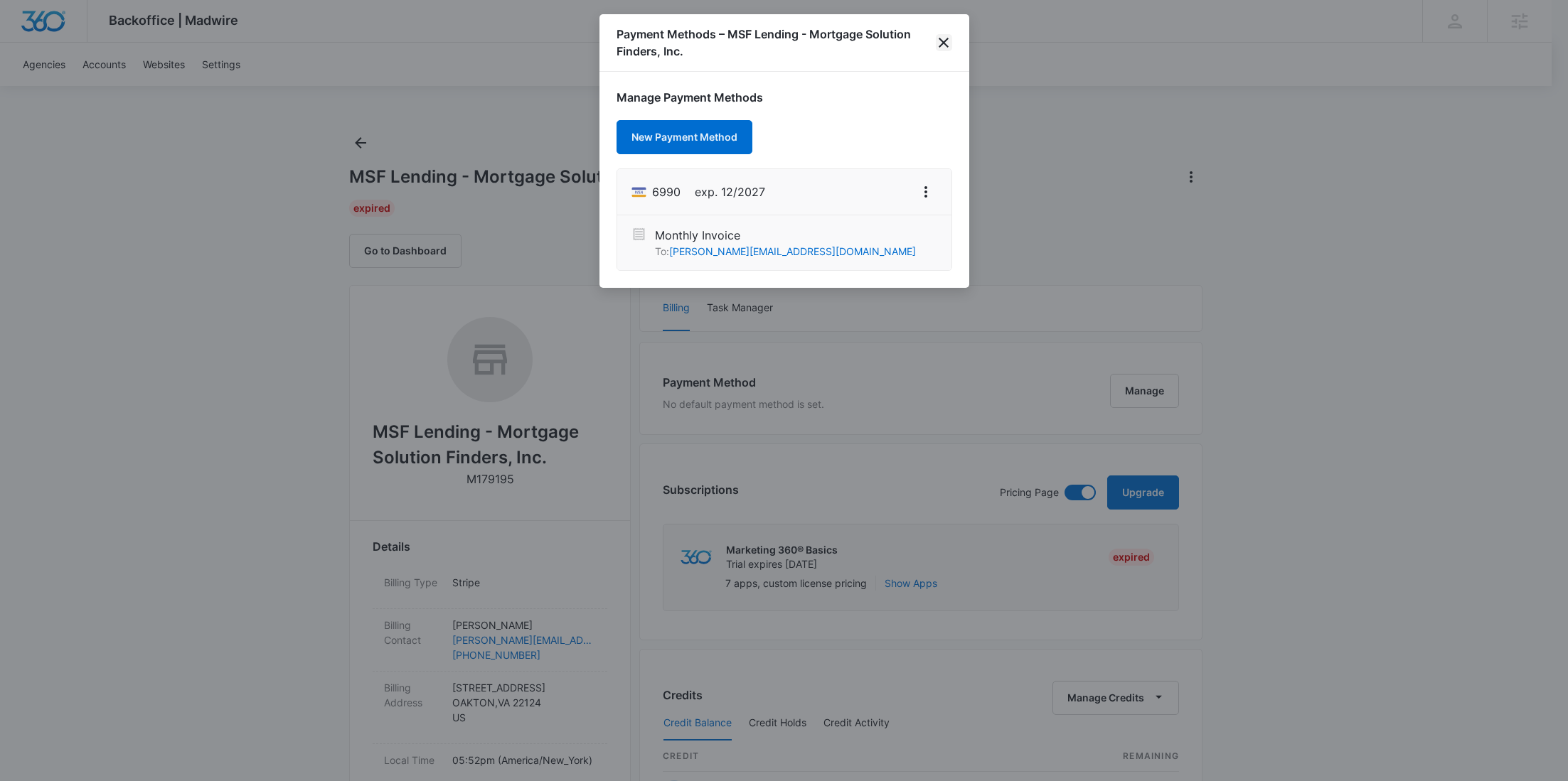
click at [939, 37] on icon "close" at bounding box center [943, 42] width 17 height 17
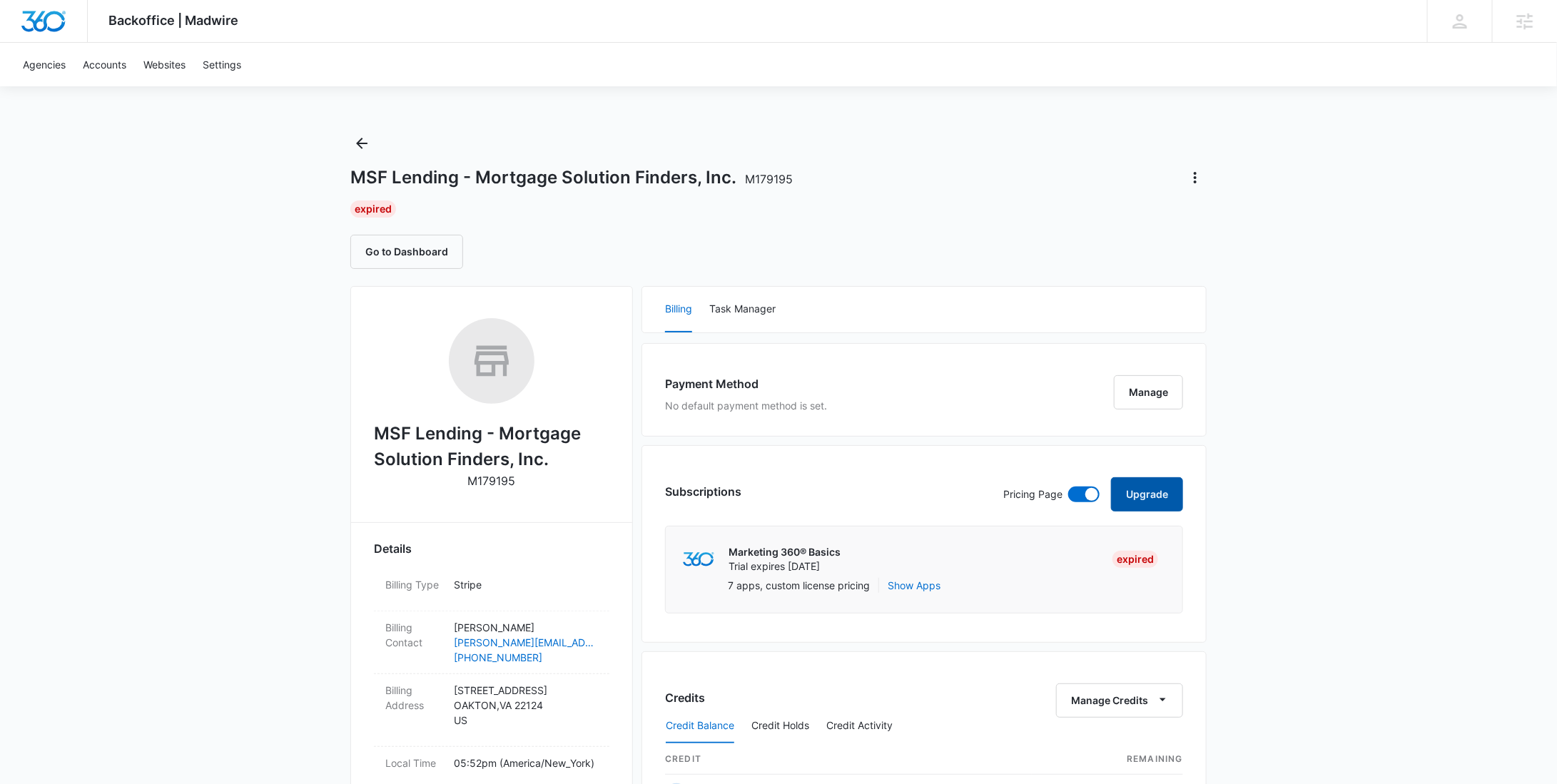
click at [1148, 492] on button "Upgrade" at bounding box center [1147, 495] width 72 height 34
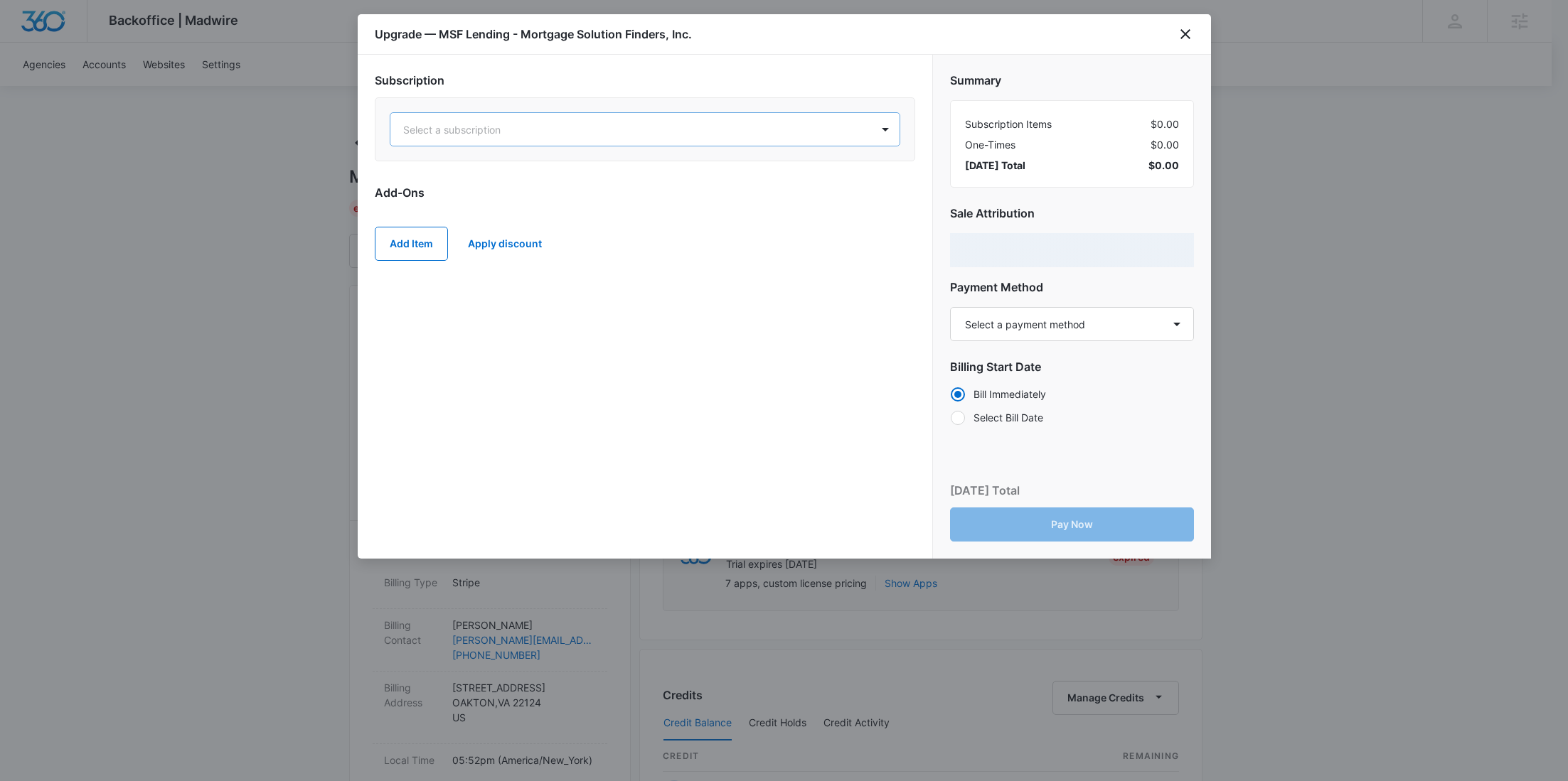
click at [603, 138] on div "Select a subscription" at bounding box center [630, 130] width 480 height 32
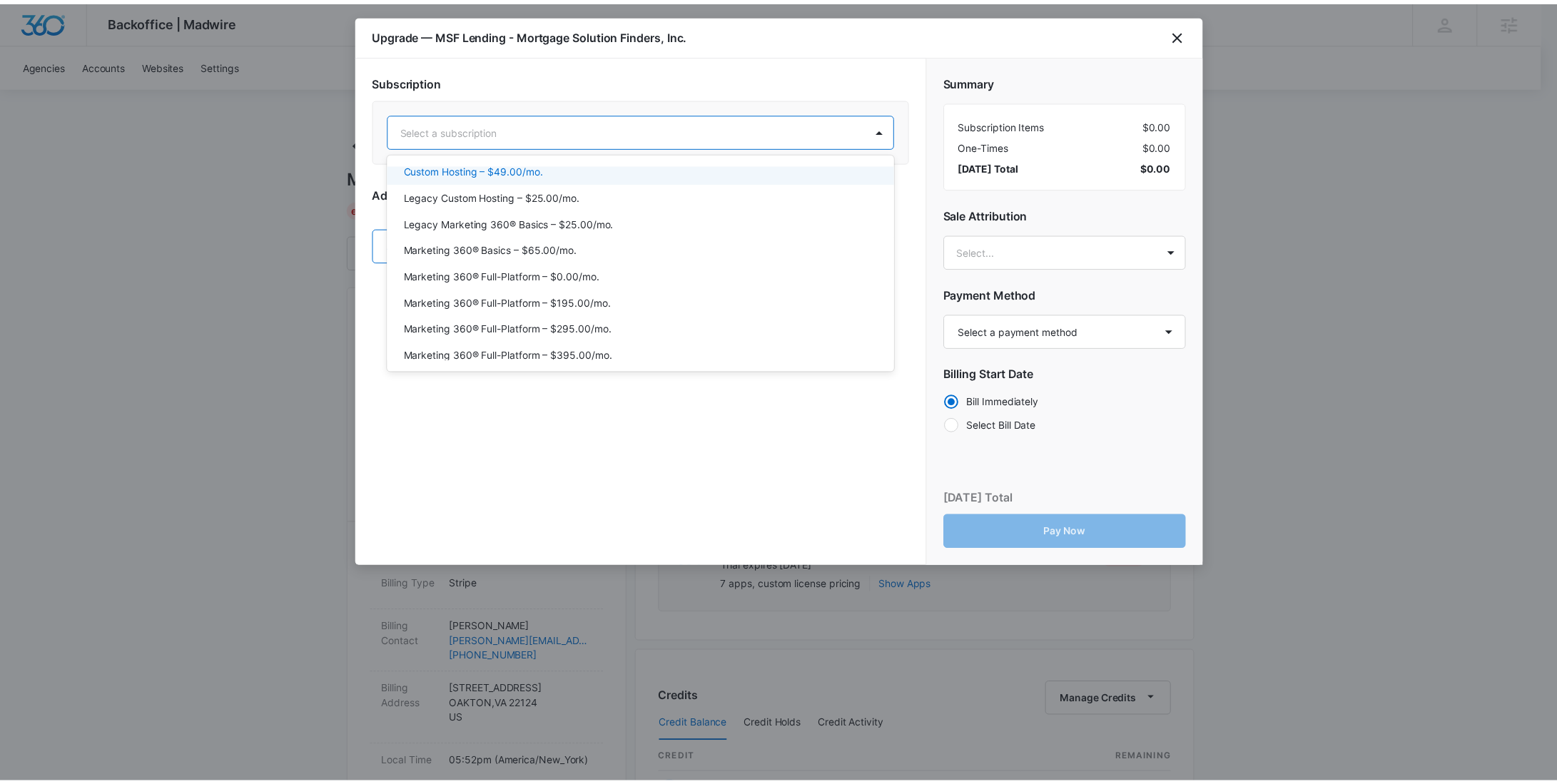
scroll to position [67, 0]
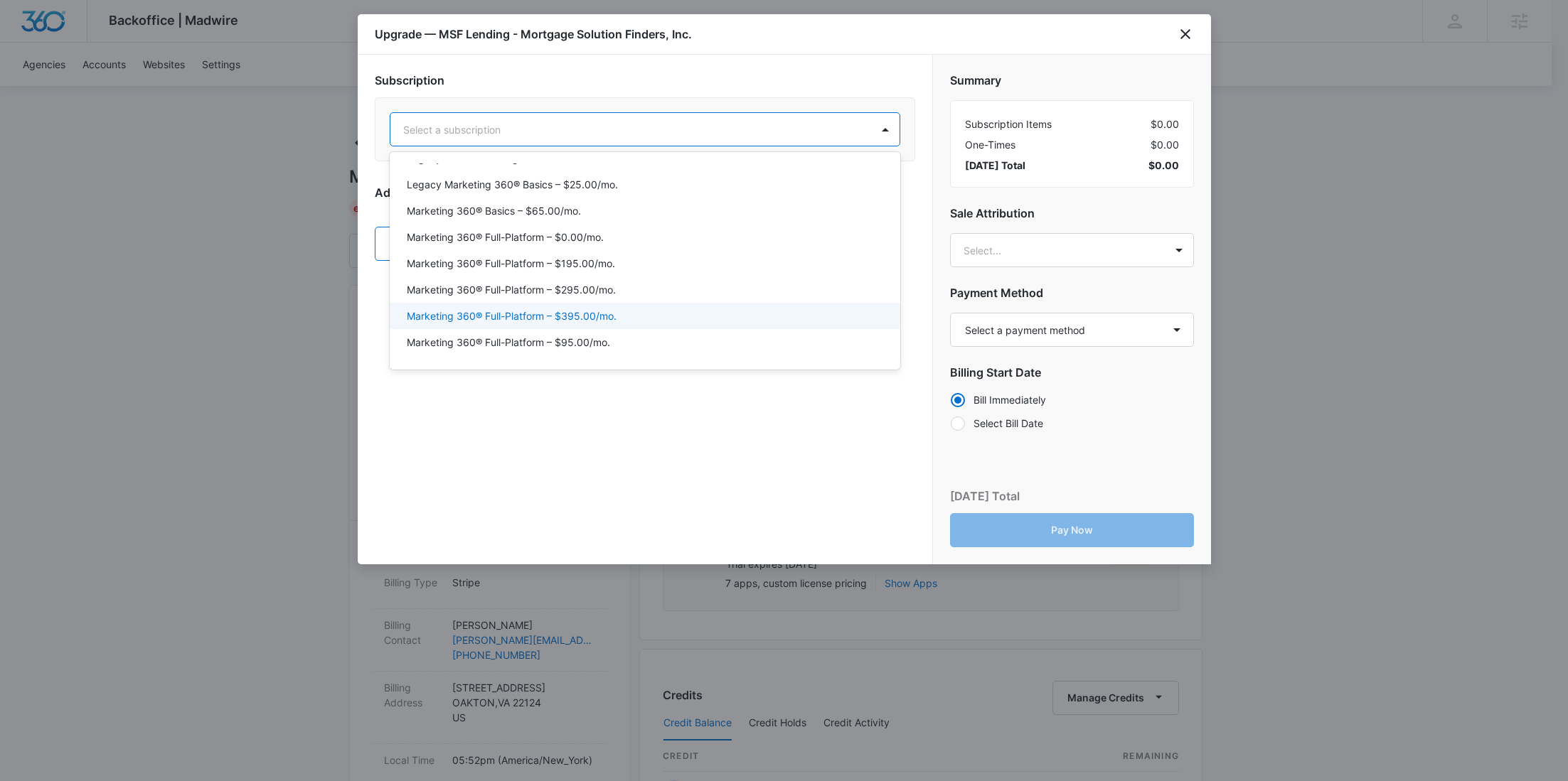
click at [599, 309] on p "Marketing 360® Full-Platform – $395.00/mo." at bounding box center [511, 316] width 210 height 15
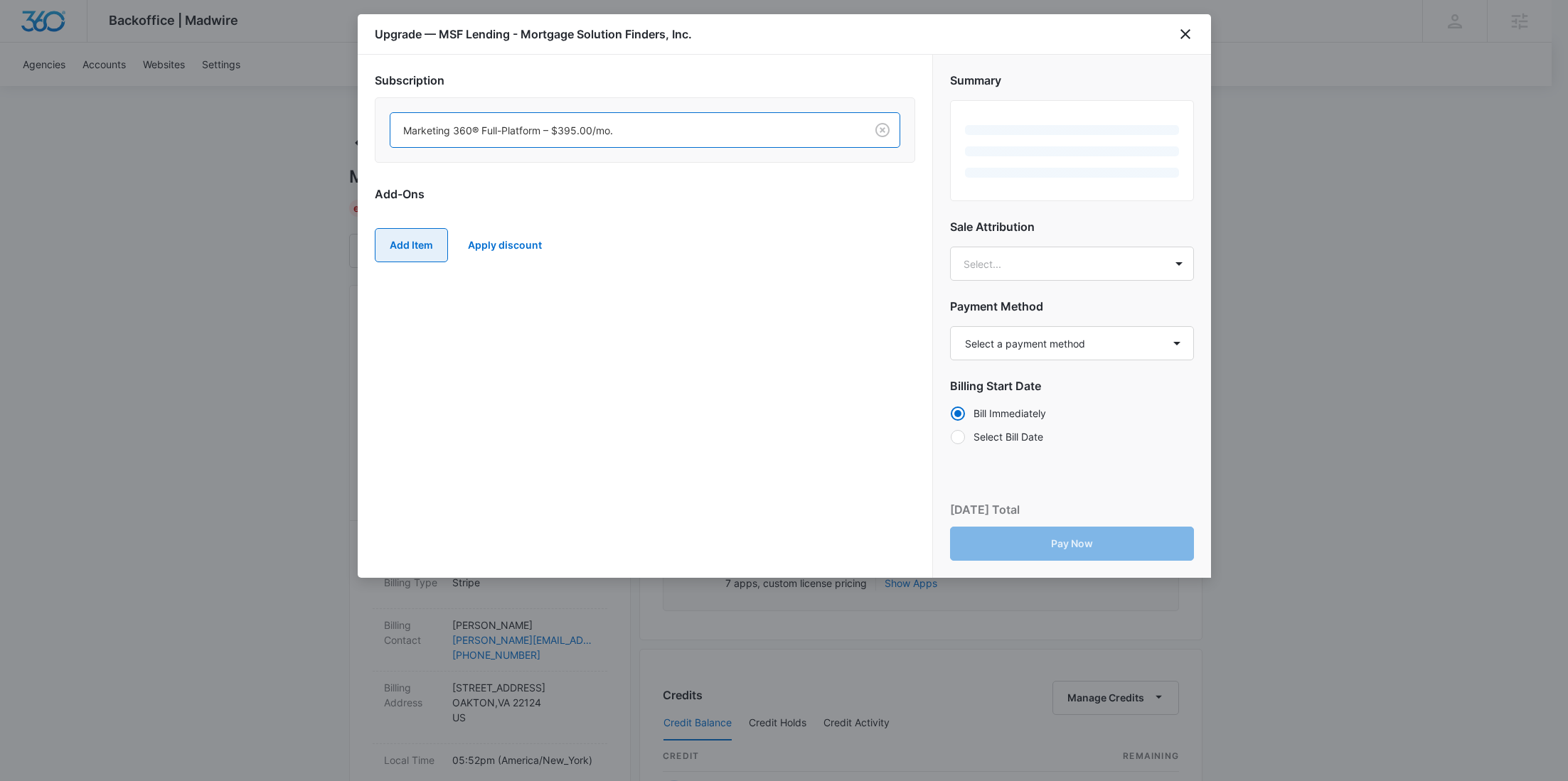
click at [420, 254] on button "Add Item" at bounding box center [411, 246] width 73 height 34
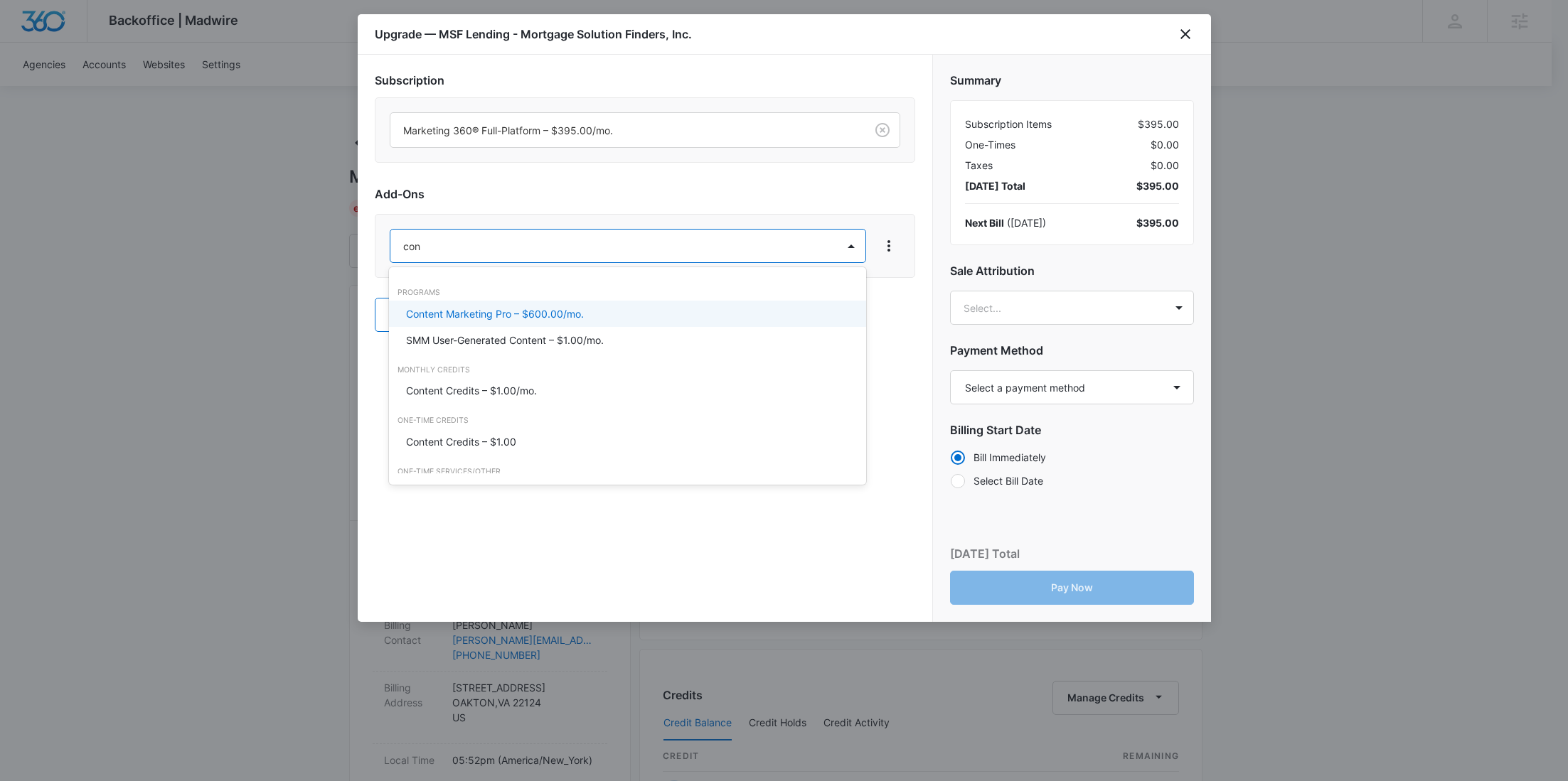
type input "cont"
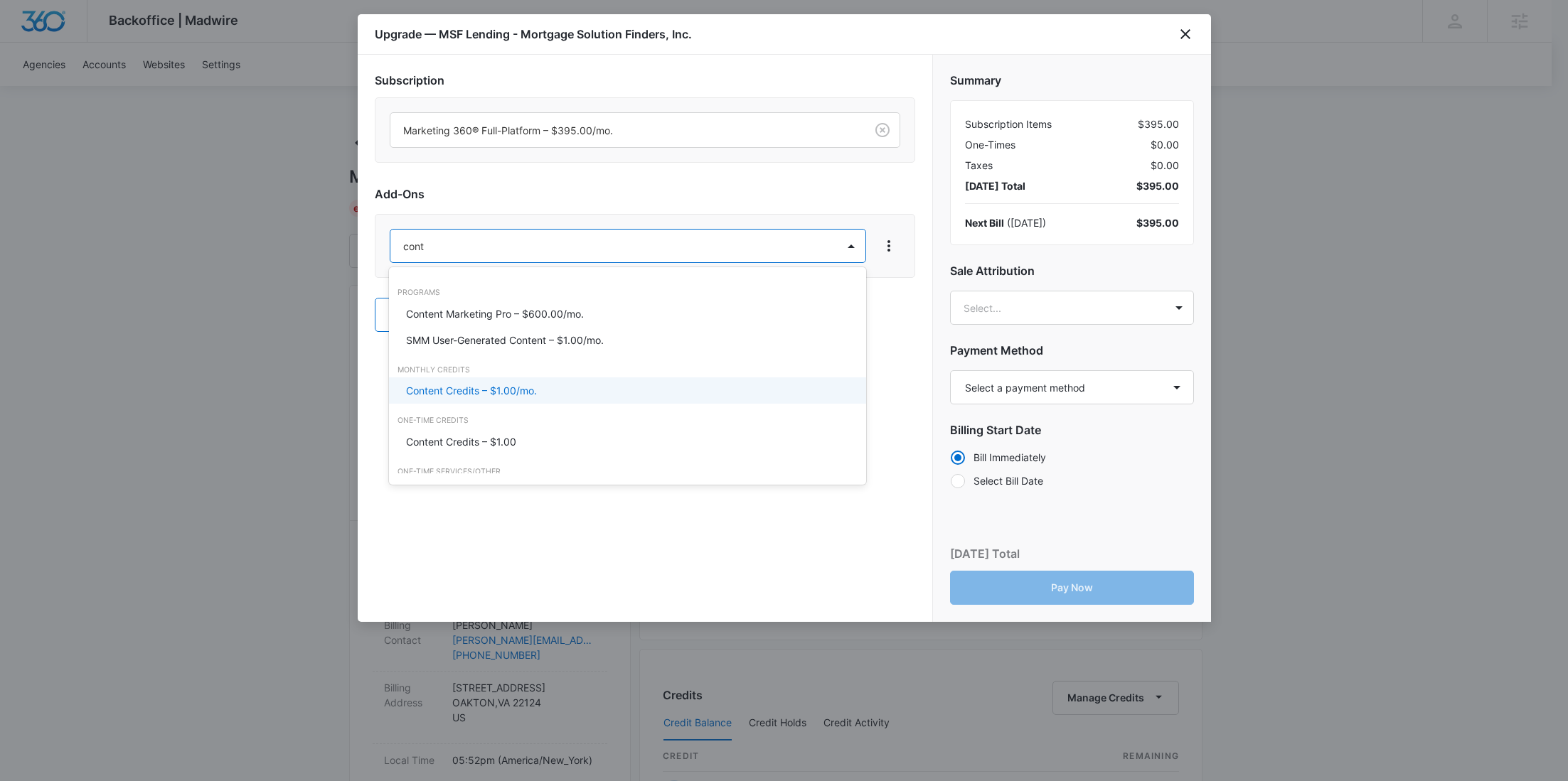
click at [473, 396] on p "Content Credits – $1.00/mo." at bounding box center [472, 391] width 131 height 15
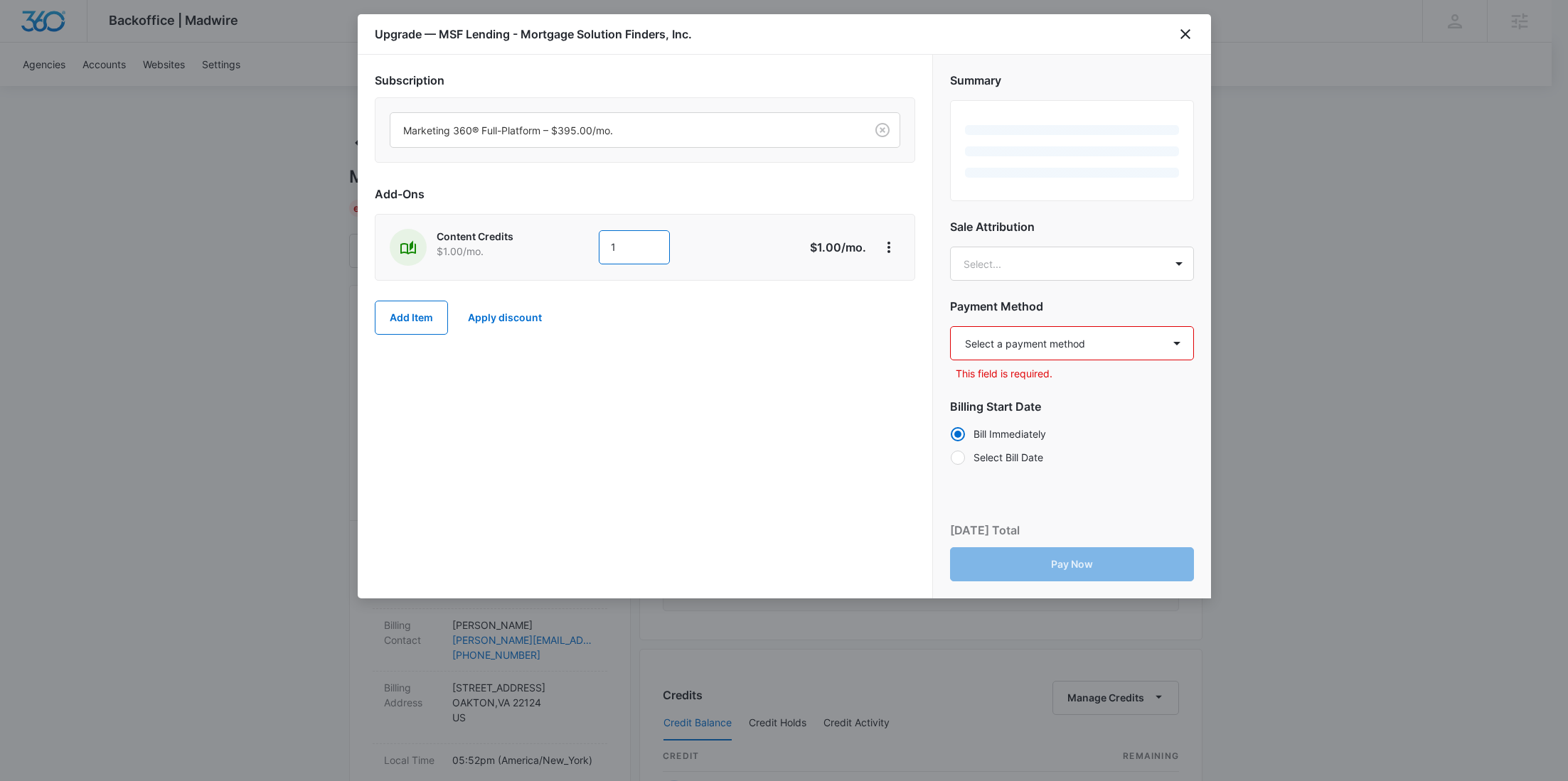
drag, startPoint x: 620, startPoint y: 235, endPoint x: 599, endPoint y: 237, distance: 21.1
click at [599, 237] on input "1" at bounding box center [634, 247] width 71 height 34
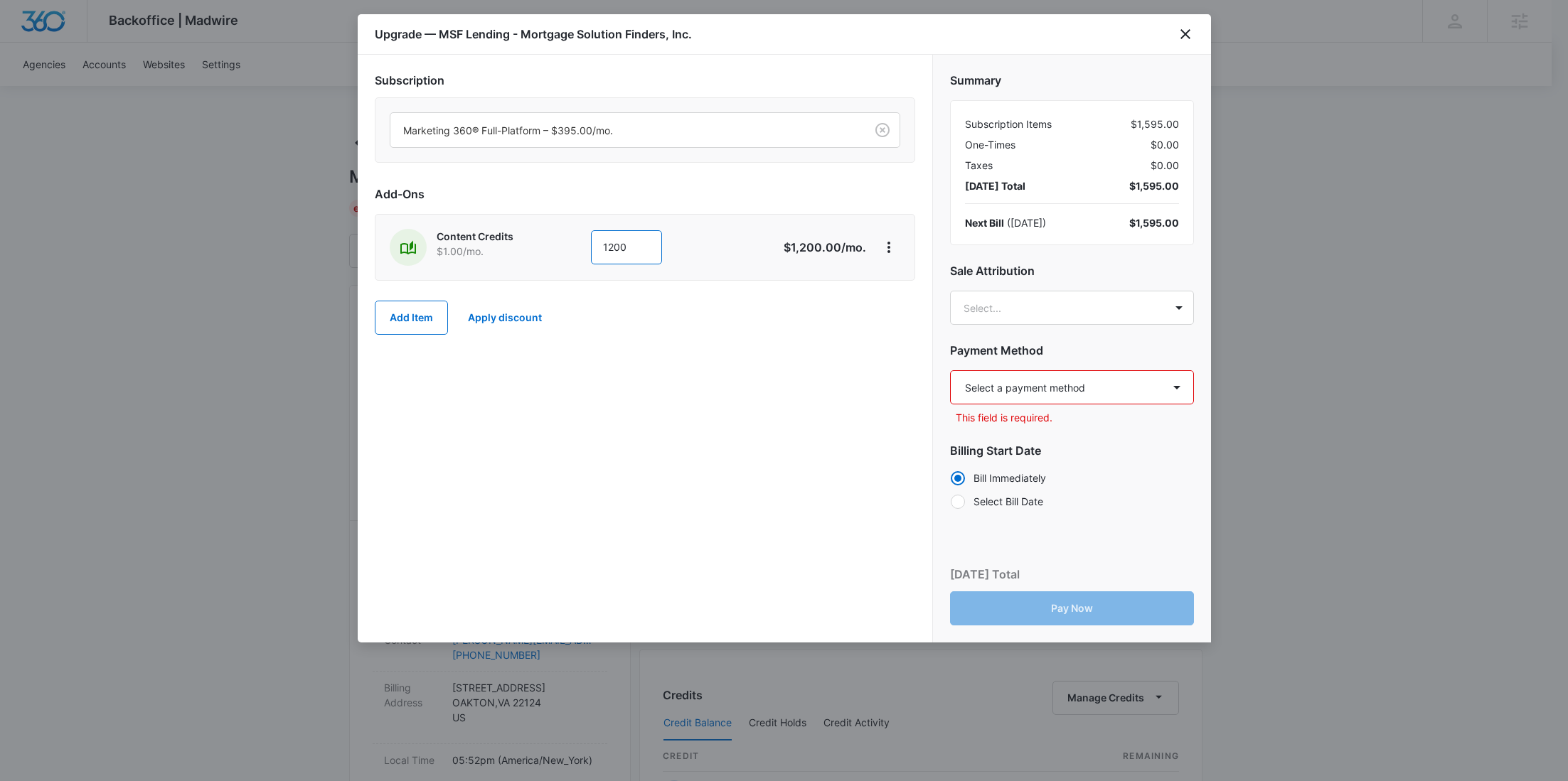
type input "1200"
click at [1076, 310] on body "Backoffice | Madwire Apps Settings RY Rochelle Young rochelle.young@madwire.com…" at bounding box center [784, 706] width 1568 height 1413
paste input "Slater"
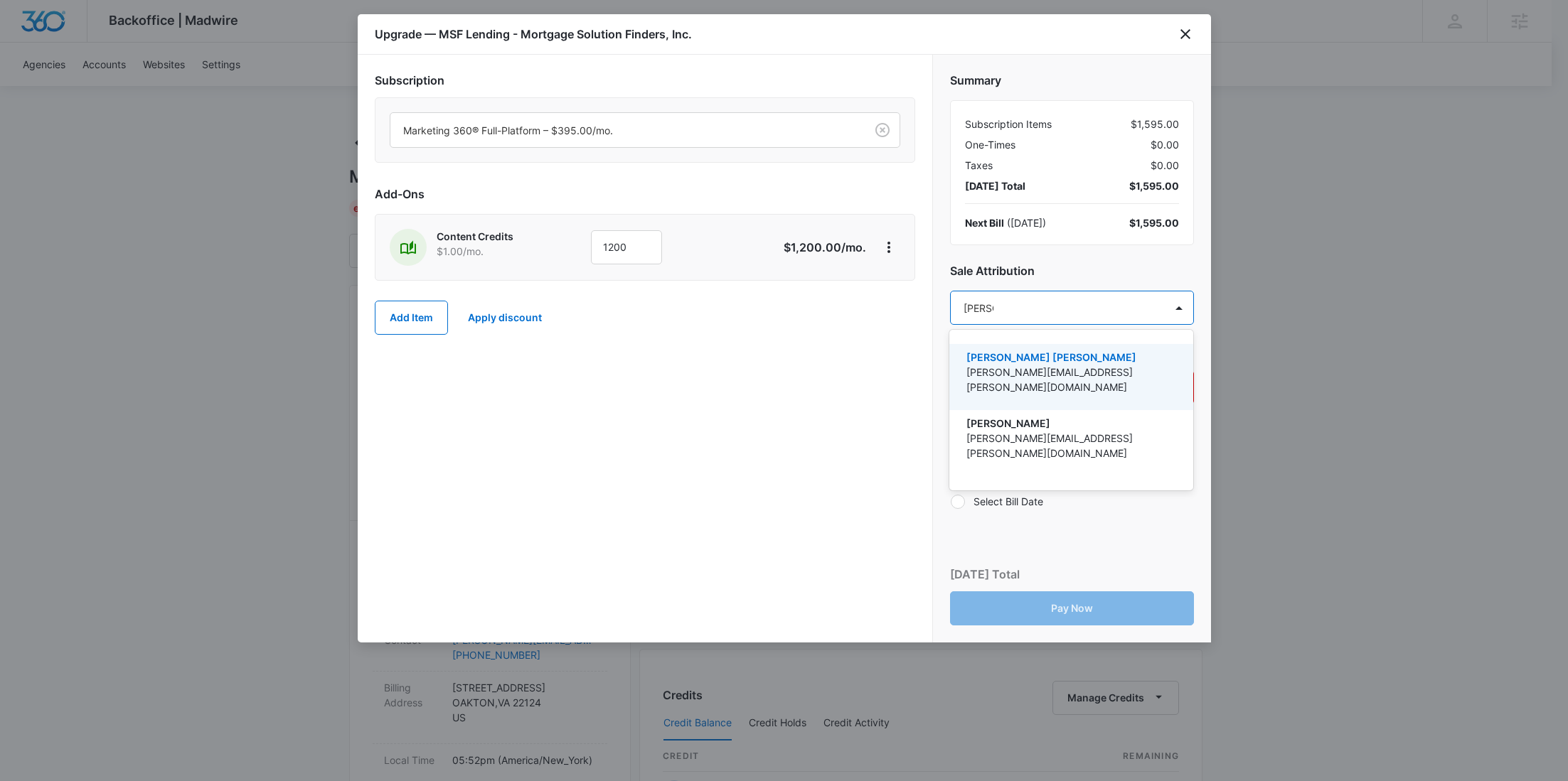
type input "Slater"
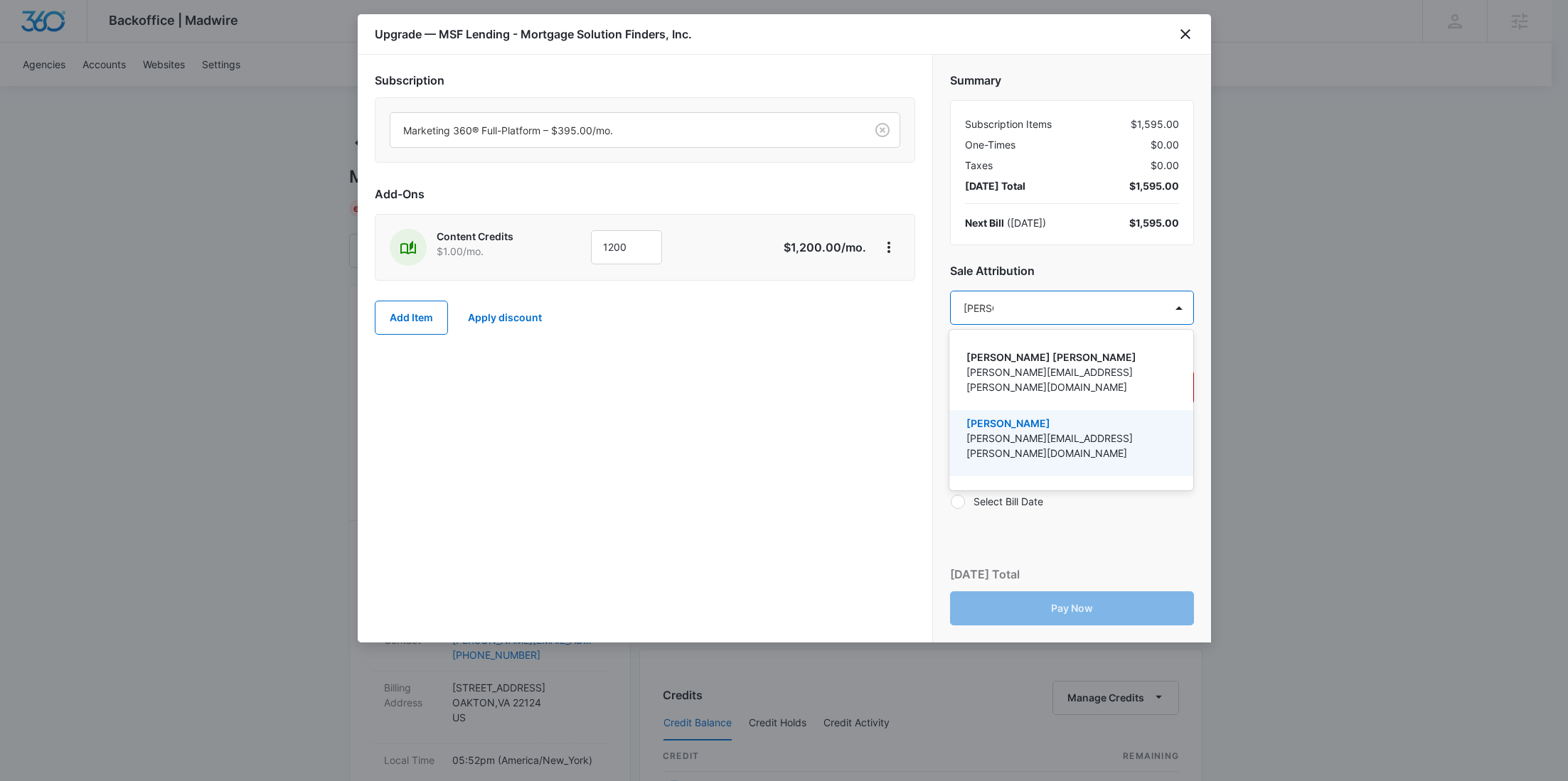
click at [1001, 416] on p "[PERSON_NAME]" at bounding box center [1069, 423] width 207 height 15
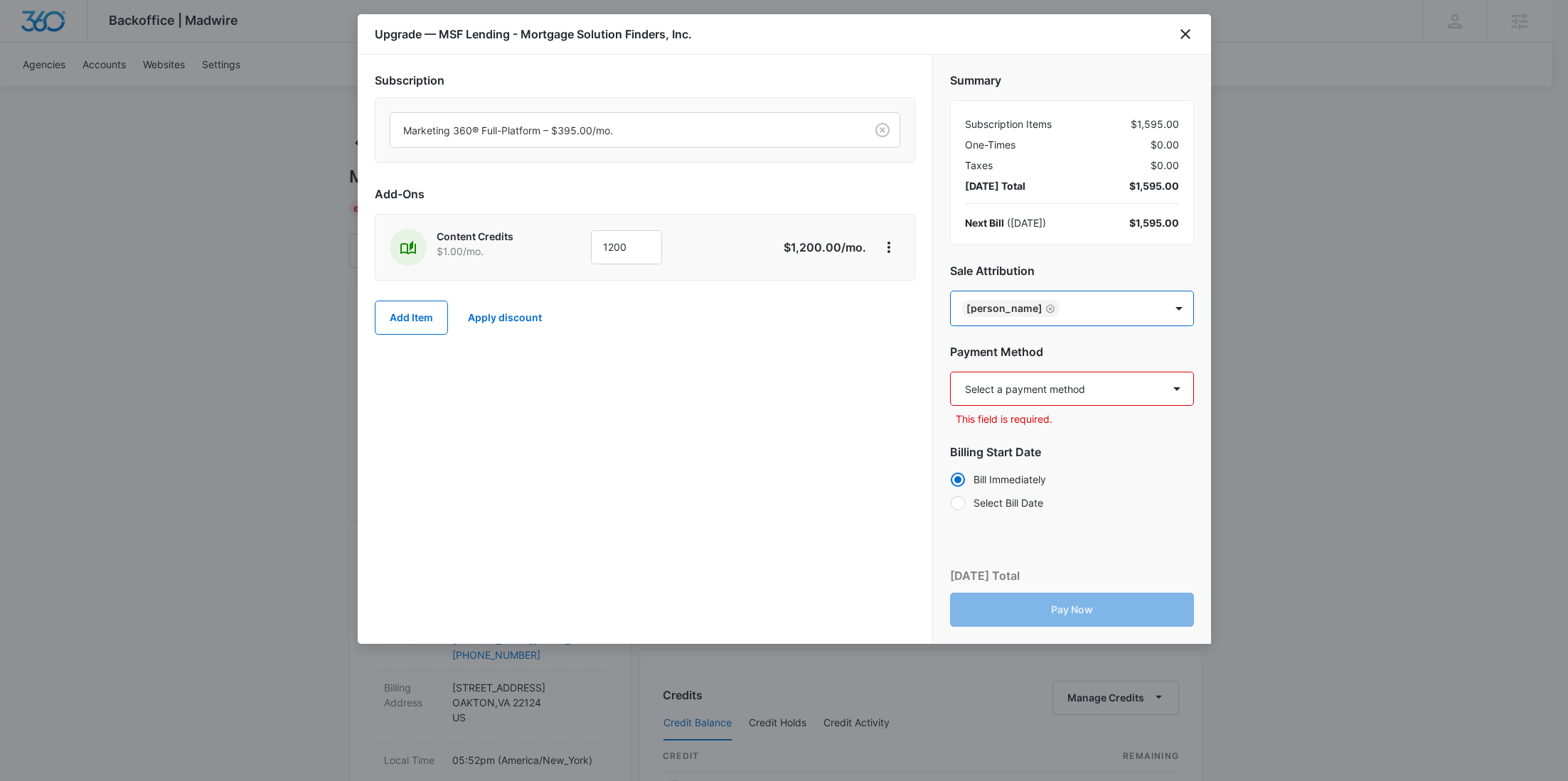
paste input "Hatton"
type input "Hatton"
click at [1042, 372] on p "[PERSON_NAME][EMAIL_ADDRESS][PERSON_NAME][DOMAIN_NAME]" at bounding box center [1069, 380] width 207 height 30
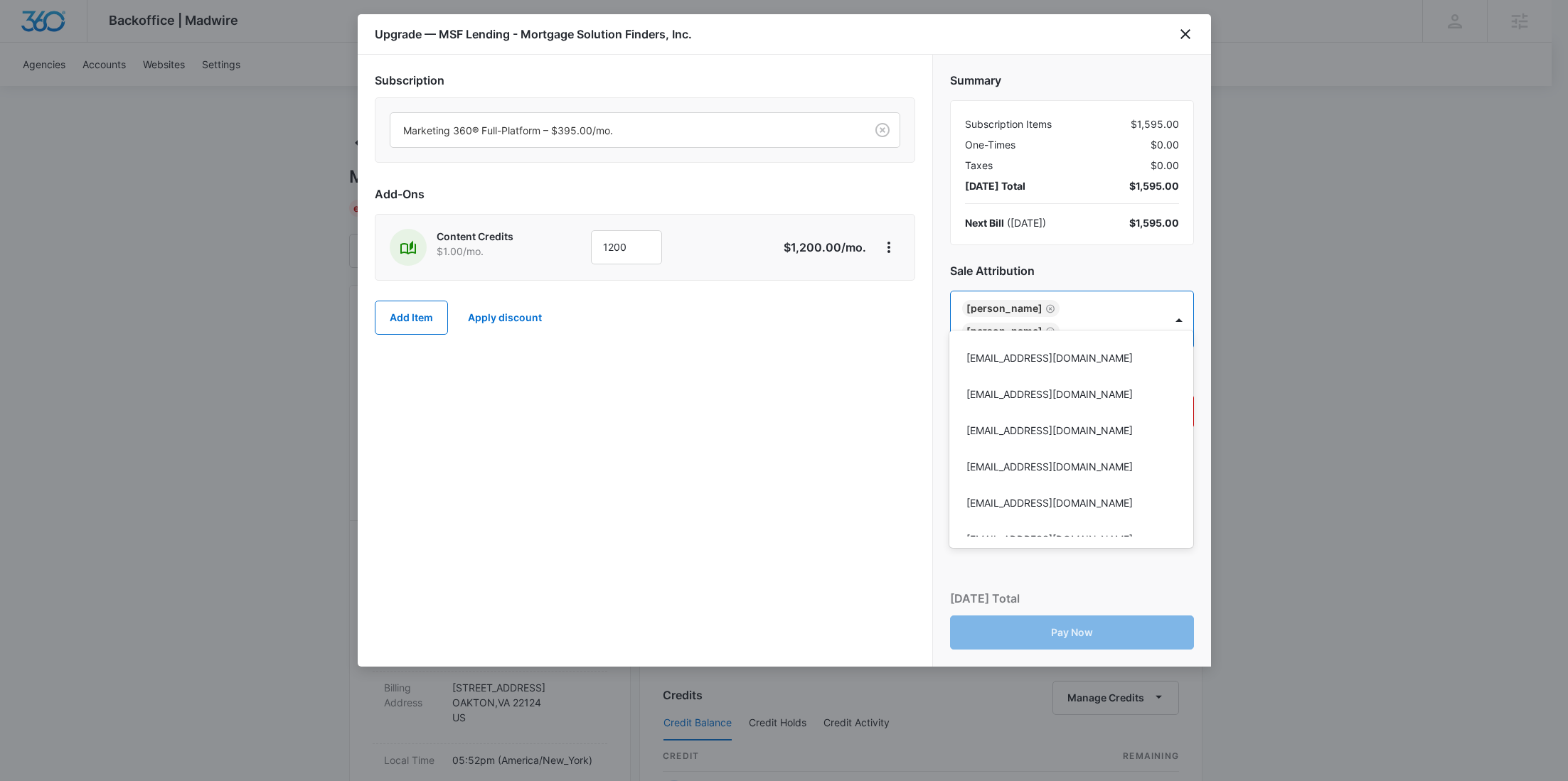
click at [824, 387] on div at bounding box center [784, 390] width 1568 height 781
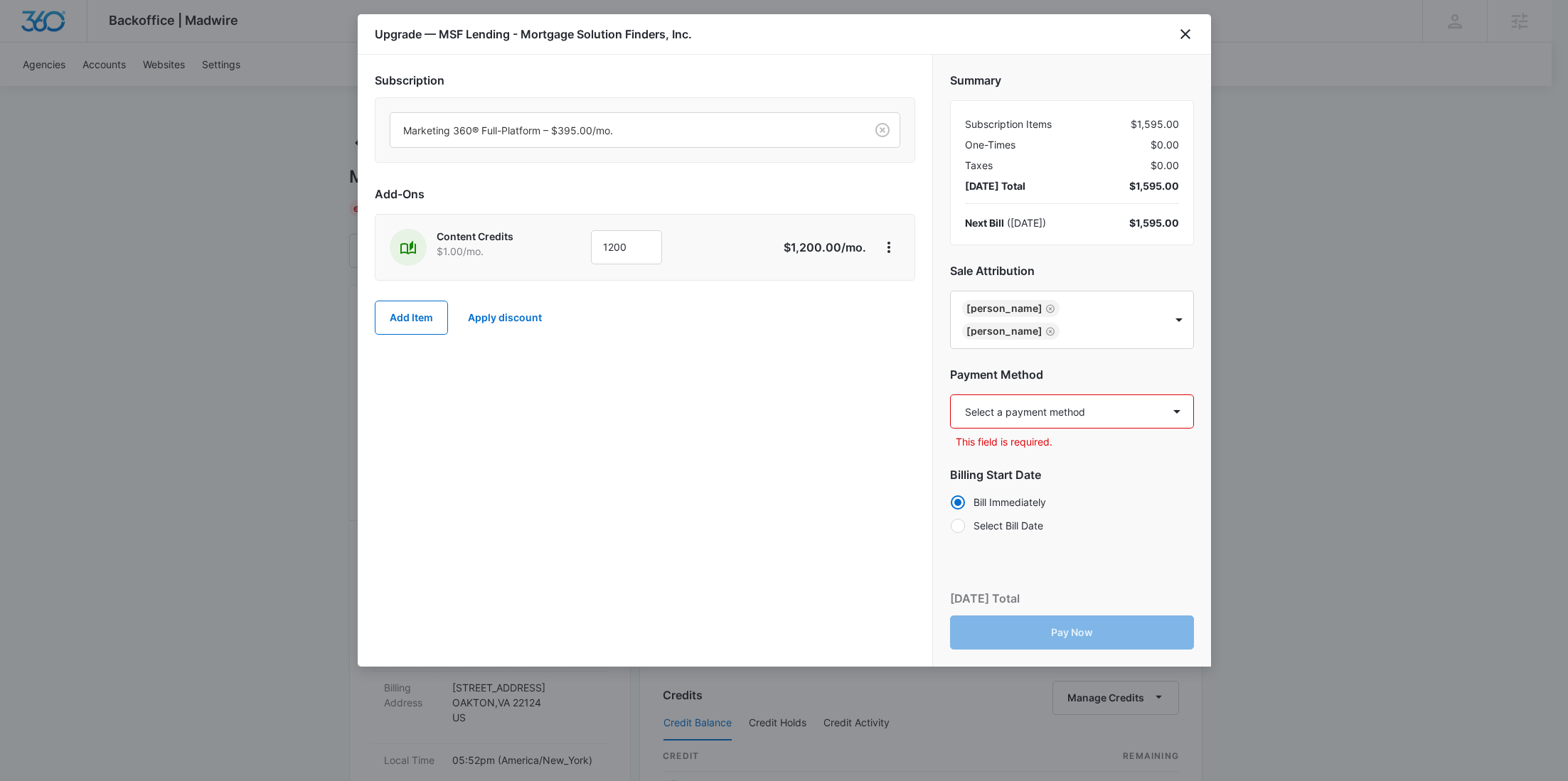
click at [1005, 396] on select "Select a payment method Visa ending in 6990 New payment method Monthly invoice" at bounding box center [1072, 411] width 244 height 34
select select "pm_1SGRhMA4n8RTgNjUZY6JW46q"
click at [950, 394] on select "Select a payment method Visa ending in 6990 New payment method Monthly invoice" at bounding box center [1072, 411] width 244 height 34
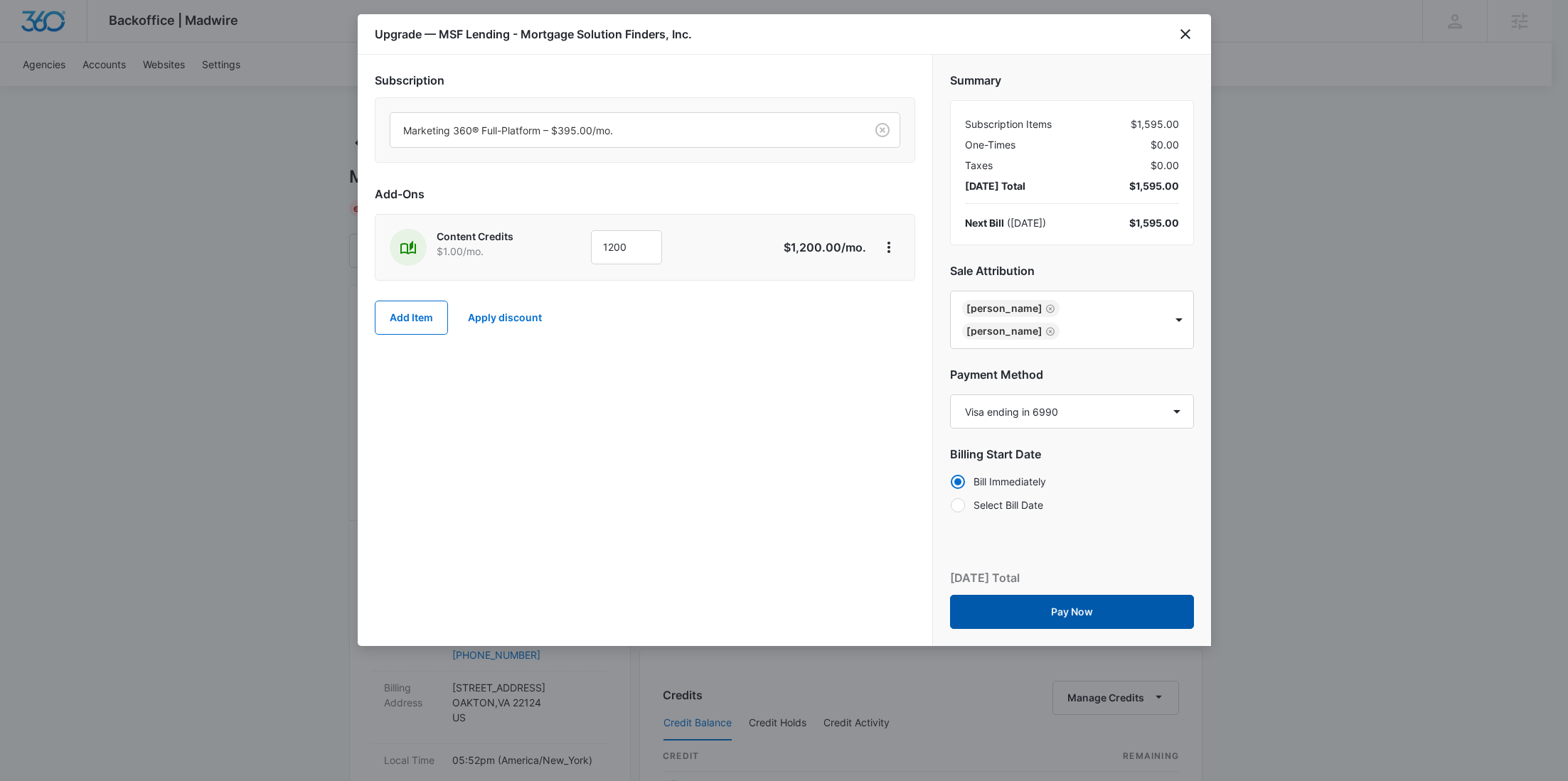
click at [1074, 595] on button "Pay Now" at bounding box center [1072, 612] width 244 height 34
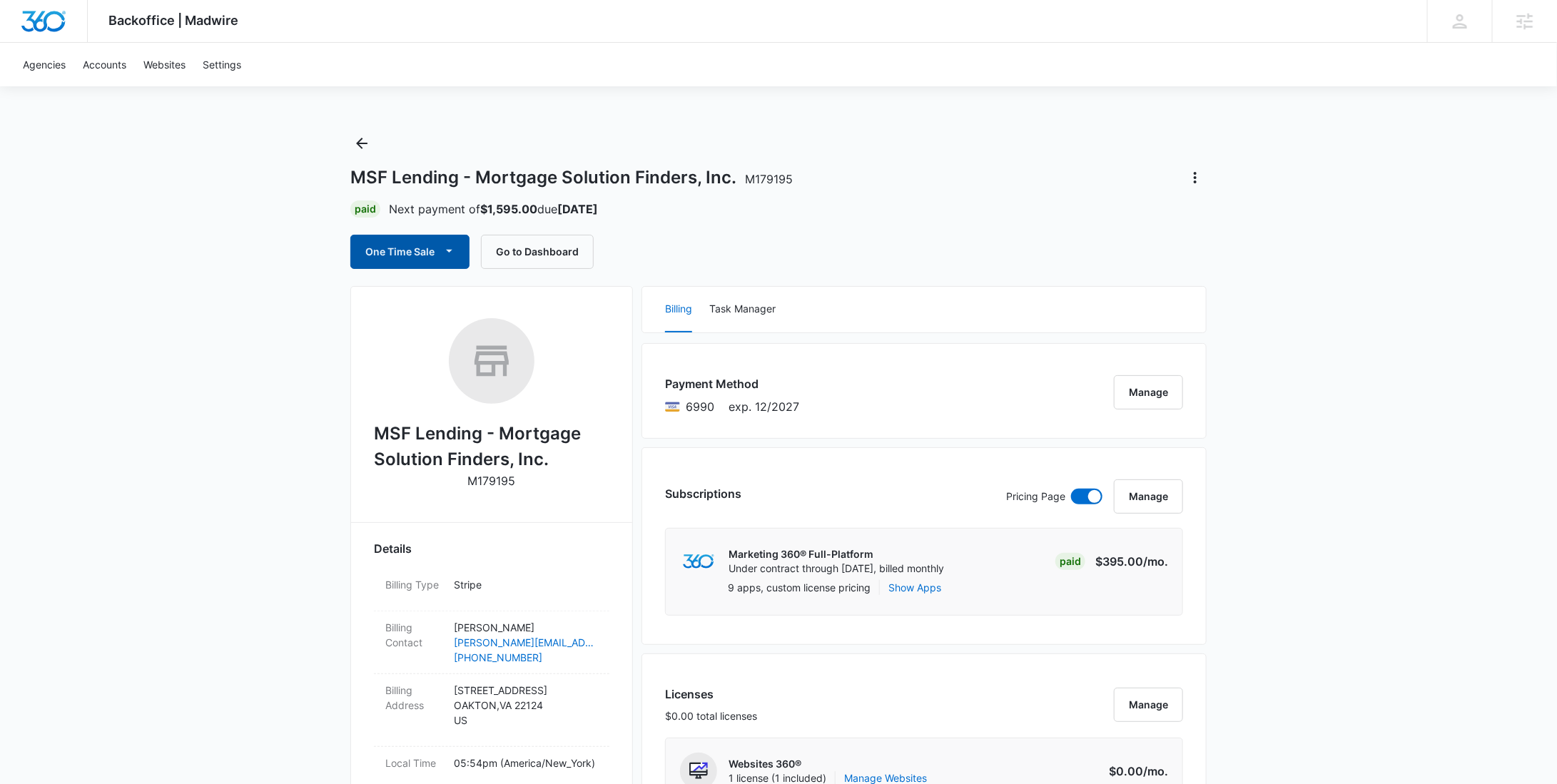
click at [434, 238] on button "One Time Sale" at bounding box center [410, 252] width 119 height 34
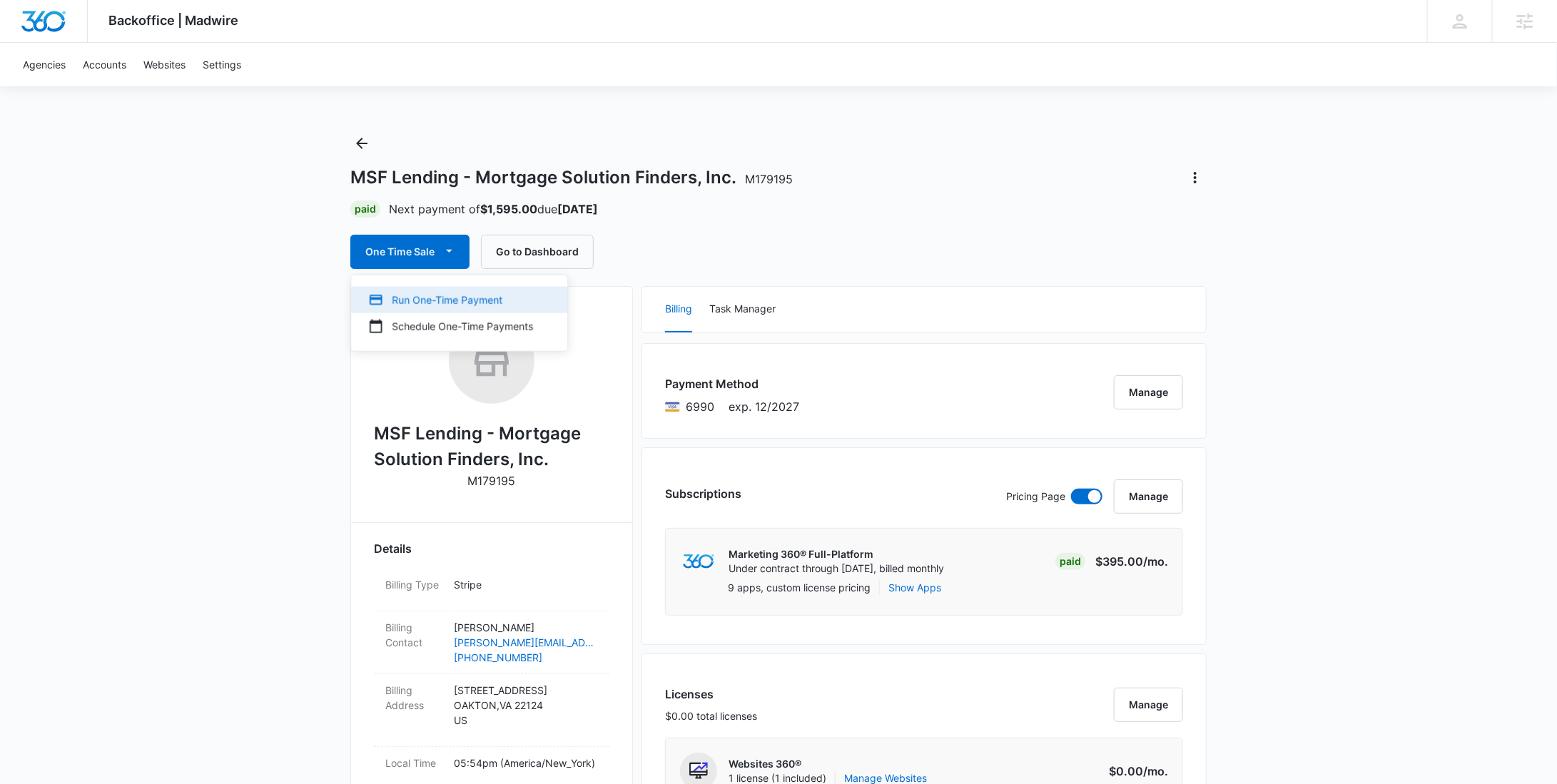
click at [424, 293] on div "Run One-Time Payment" at bounding box center [450, 300] width 165 height 15
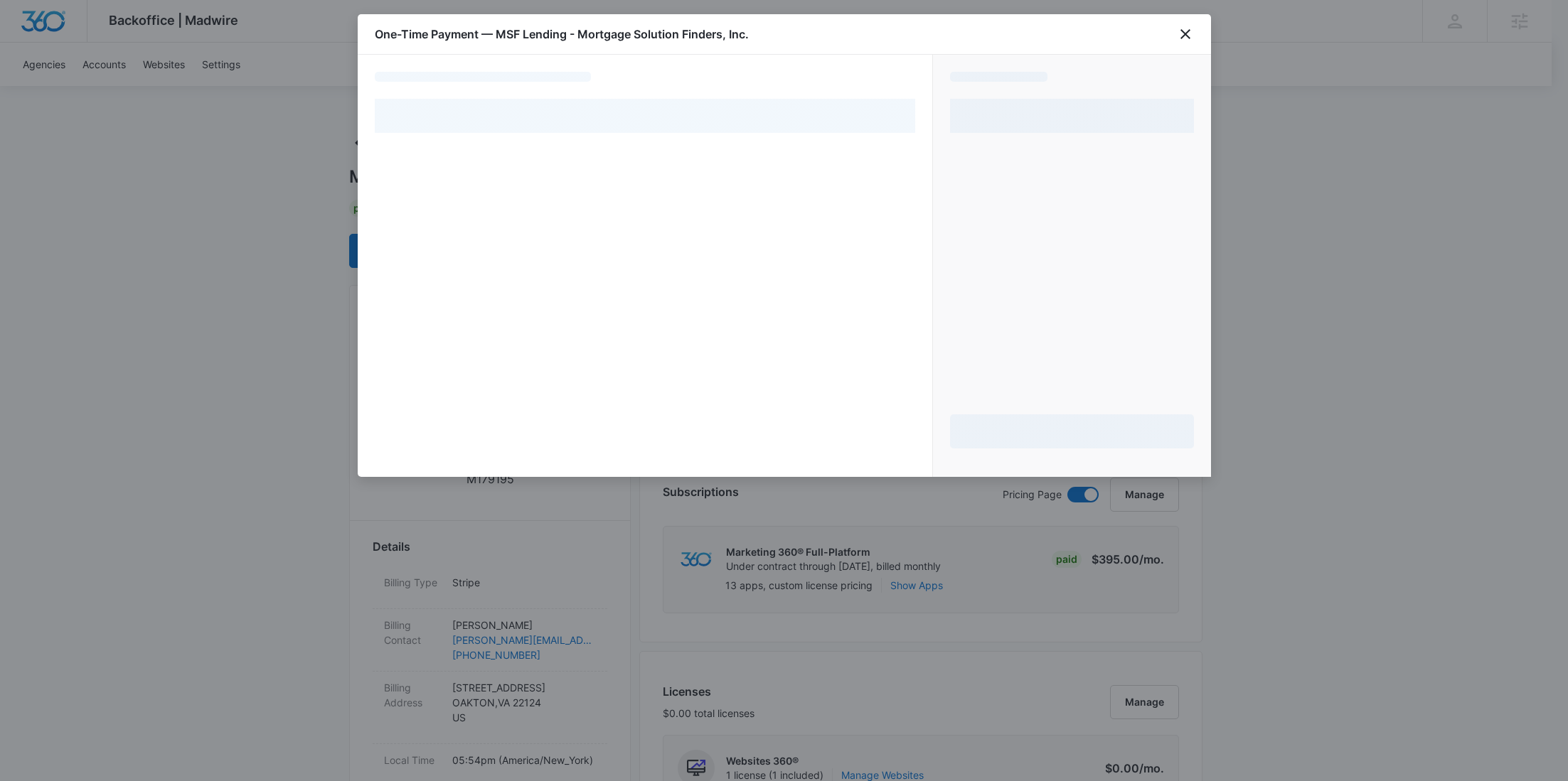
select select "pm_1SGRhMA4n8RTgNjUZY6JW46q"
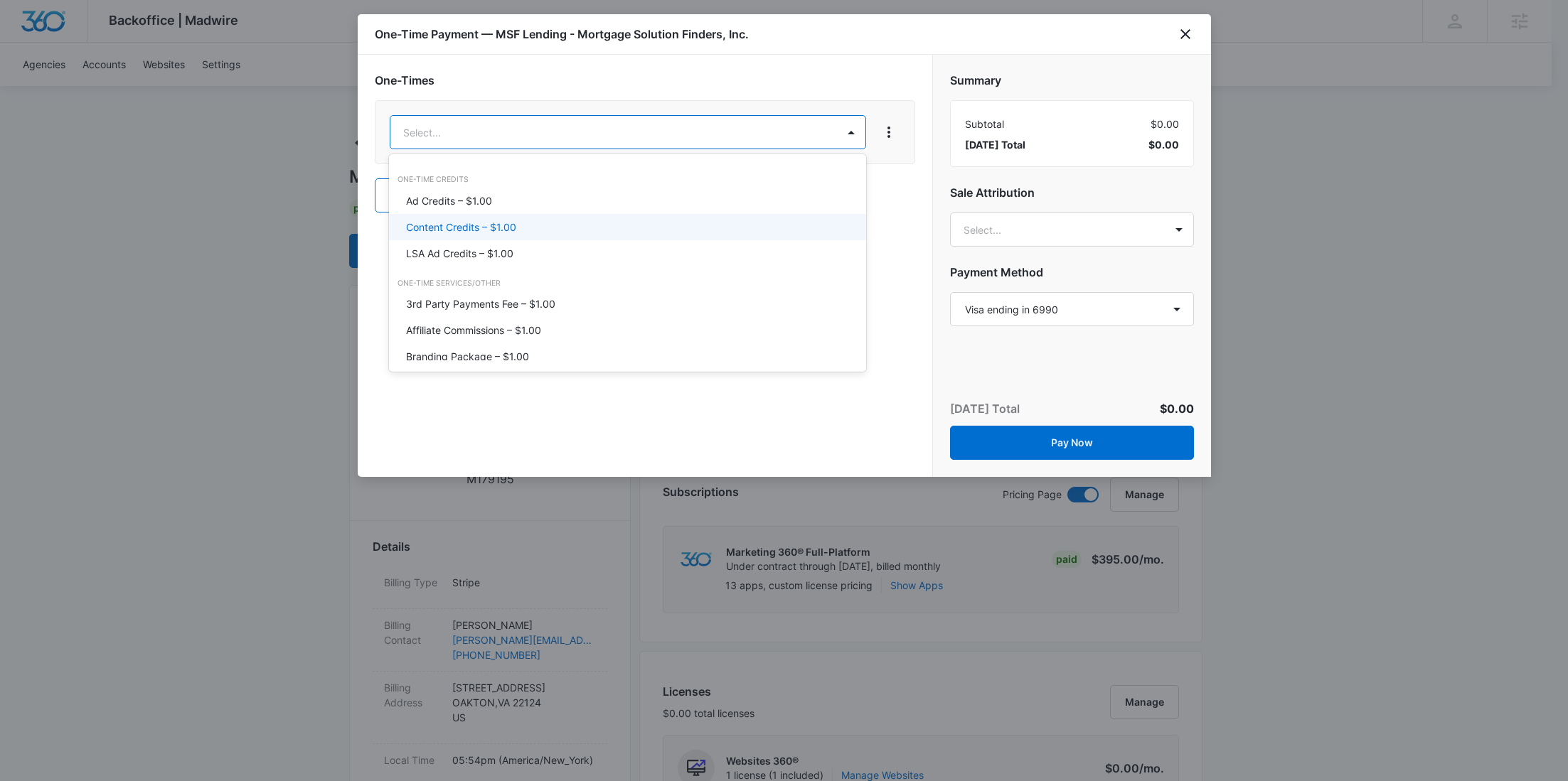
click at [495, 224] on p "Content Credits – $1.00" at bounding box center [461, 227] width 110 height 15
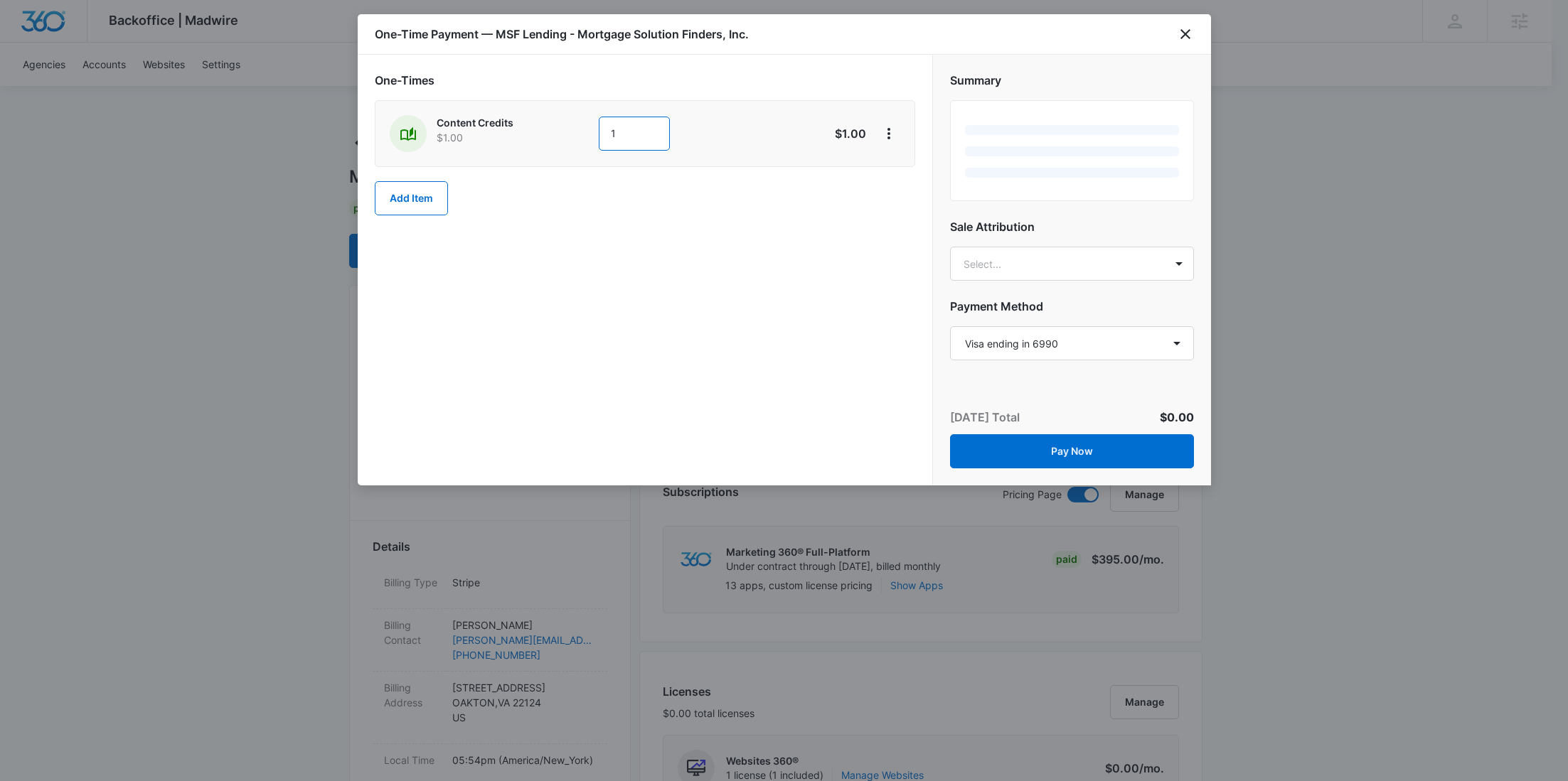
drag, startPoint x: 620, startPoint y: 134, endPoint x: 560, endPoint y: 132, distance: 60.0
click at [560, 132] on div "Content Credits $1.00 1" at bounding box center [594, 133] width 410 height 37
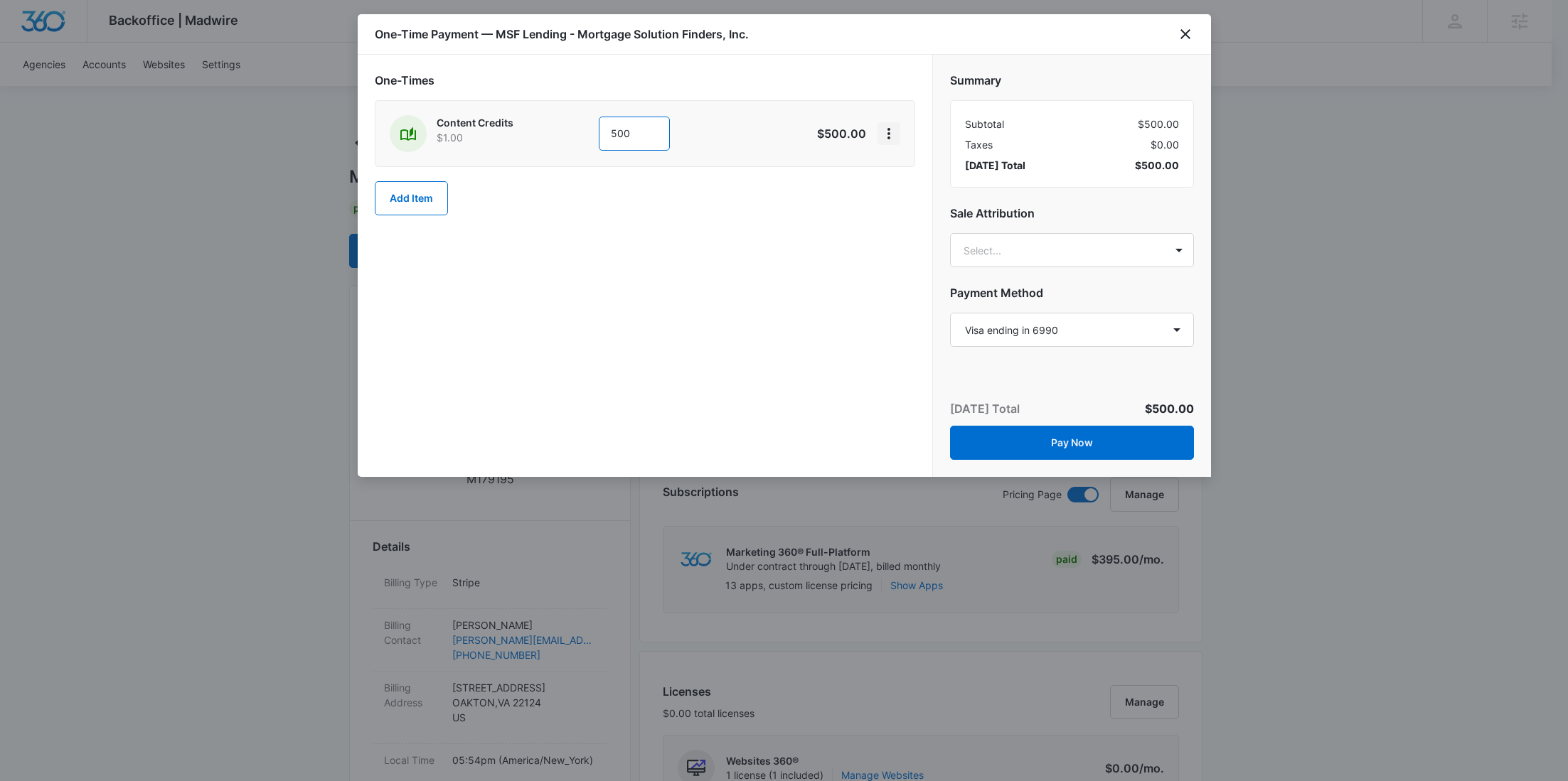
type input "500"
click at [883, 133] on icon "View More" at bounding box center [889, 133] width 17 height 17
drag, startPoint x: 914, startPoint y: 167, endPoint x: 900, endPoint y: 176, distance: 16.6
click at [914, 167] on div "Add Discount" at bounding box center [926, 173] width 63 height 10
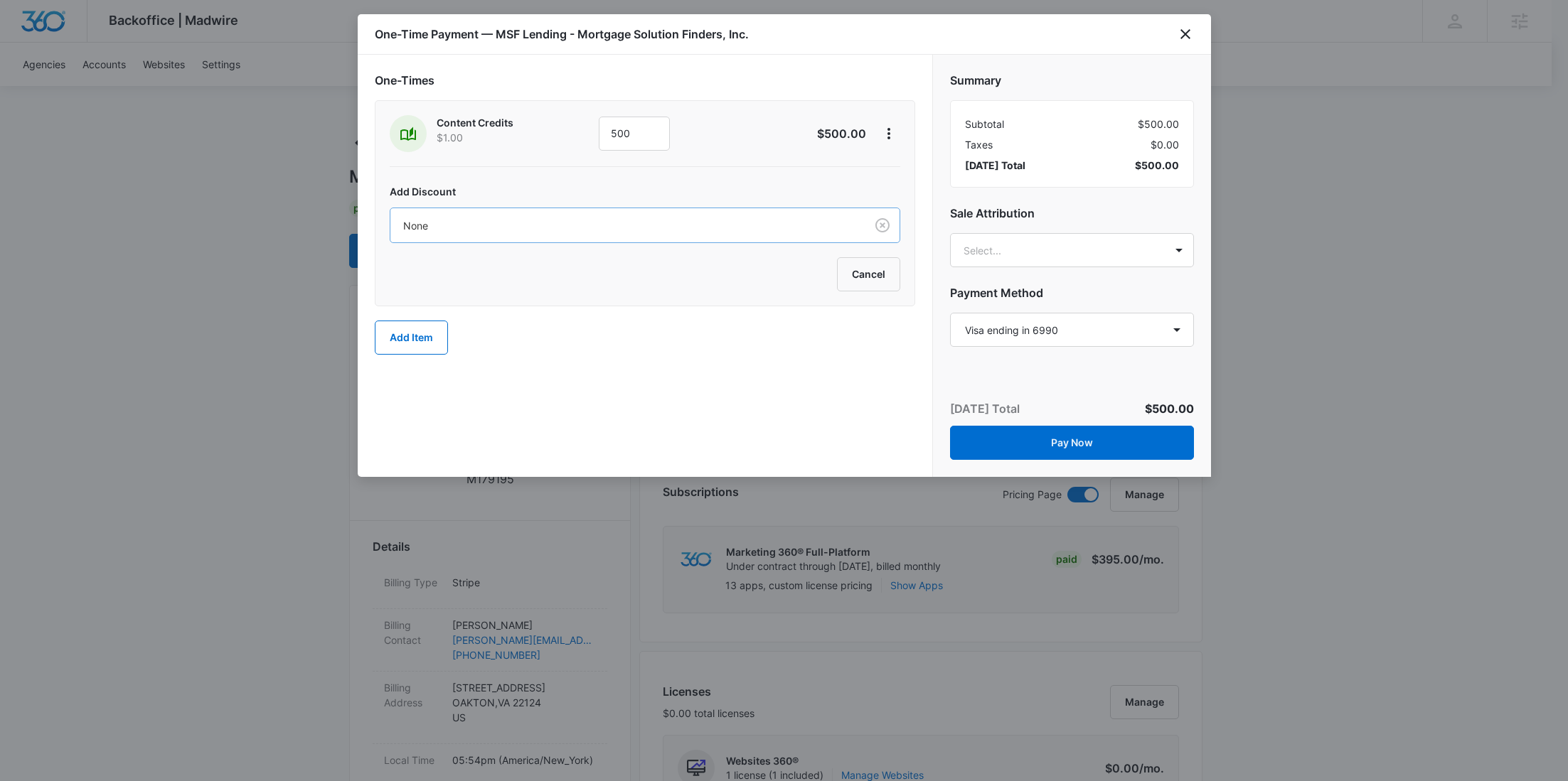
click at [691, 232] on div at bounding box center [625, 225] width 444 height 18
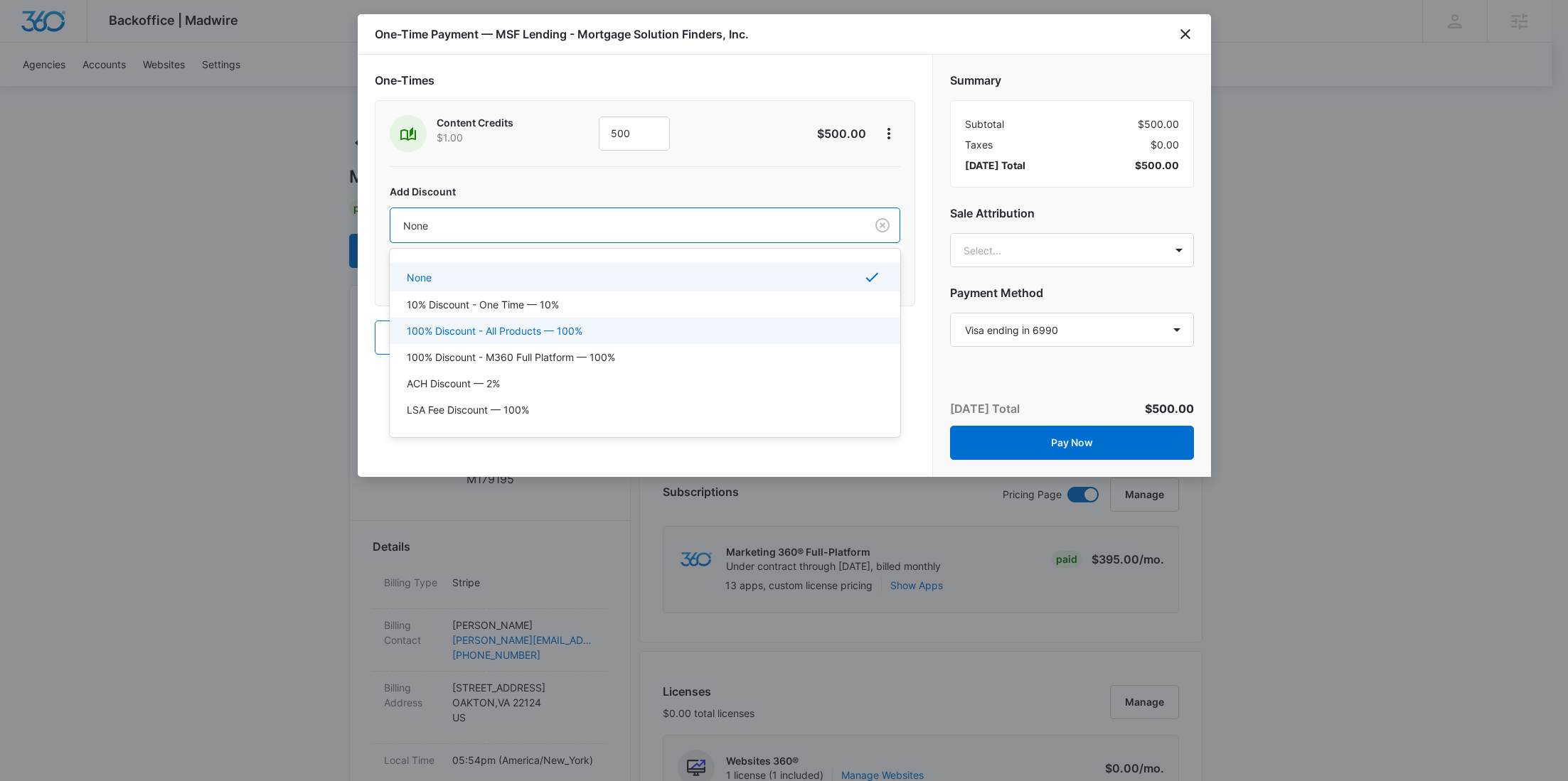
click at [603, 321] on div "100% Discount - All Products — 100%" at bounding box center [644, 331] width 511 height 26
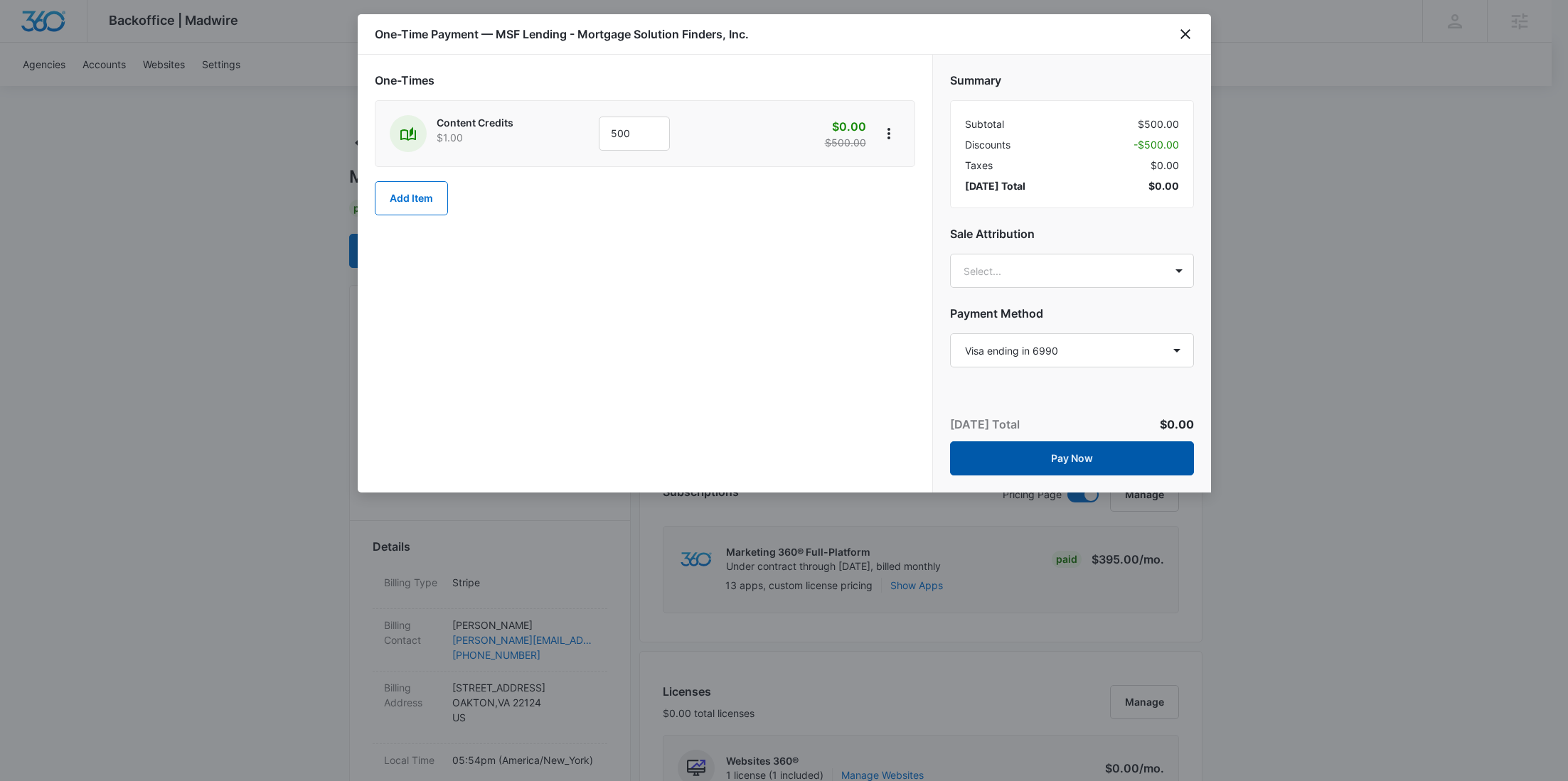
click at [1112, 456] on button "Pay Now" at bounding box center [1072, 458] width 244 height 34
